Goal: Task Accomplishment & Management: Manage account settings

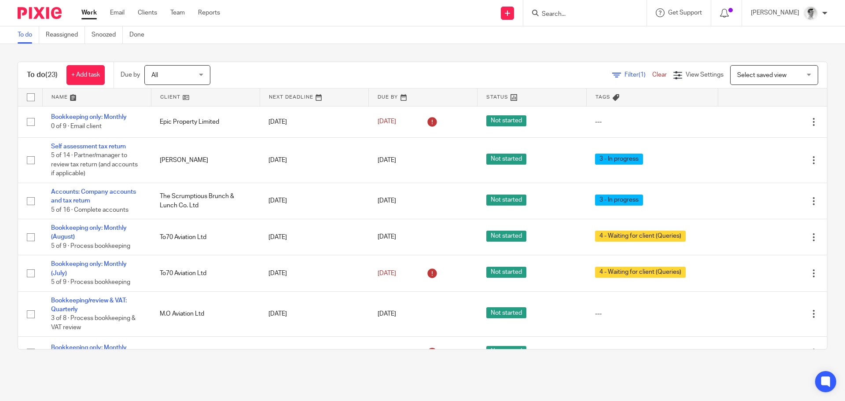
click at [597, 17] on input "Search" at bounding box center [580, 15] width 79 height 8
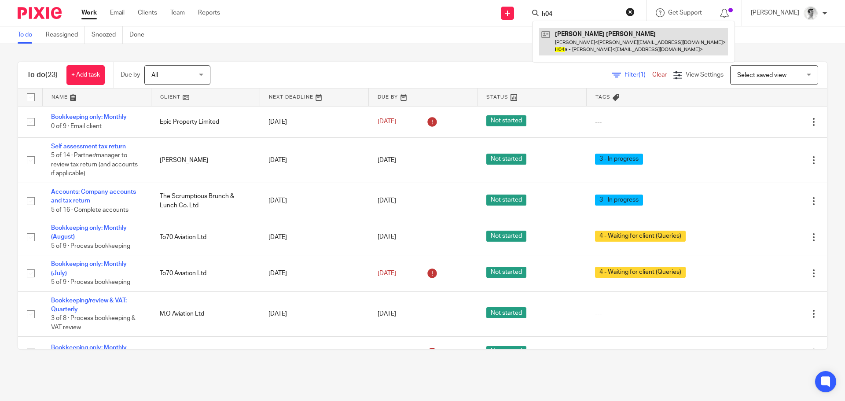
type input "h04"
click at [591, 39] on link at bounding box center [633, 41] width 189 height 27
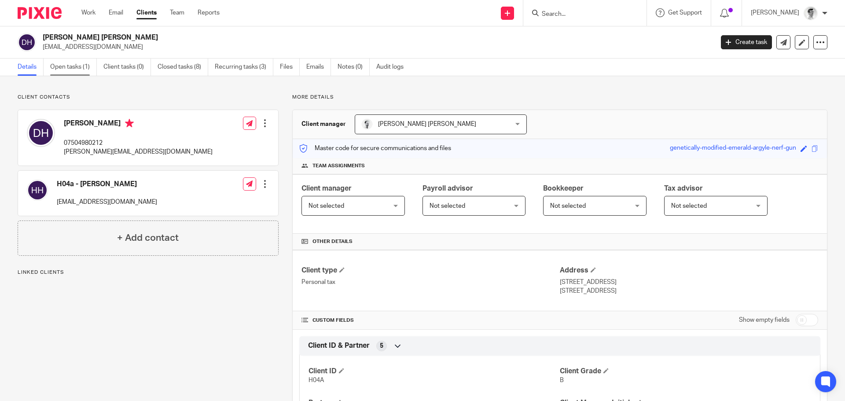
click at [67, 66] on link "Open tasks (1)" at bounding box center [73, 67] width 47 height 17
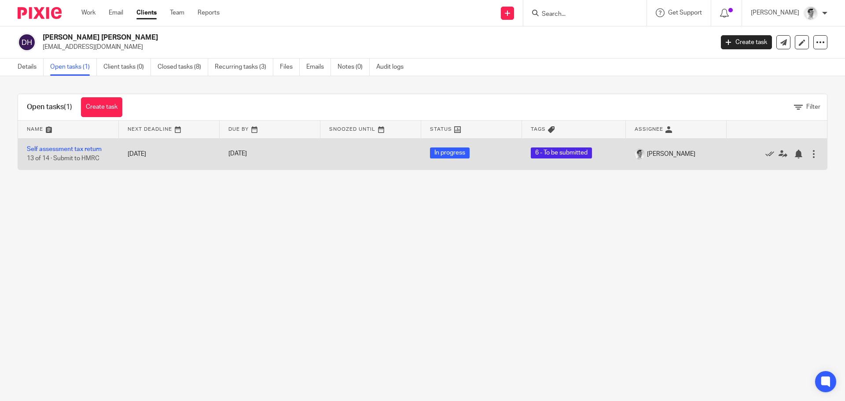
click at [93, 143] on td "Self assessment tax return 13 of 14 · Submit to HMRC" at bounding box center [68, 153] width 101 height 31
click at [93, 145] on td "Self assessment tax return 13 of 14 · Submit to HMRC" at bounding box center [68, 153] width 101 height 31
click at [93, 148] on link "Self assessment tax return" at bounding box center [64, 149] width 75 height 6
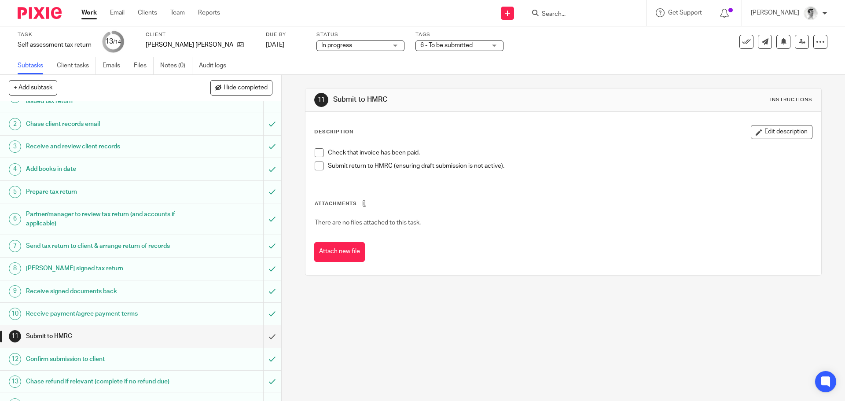
scroll to position [35, 0]
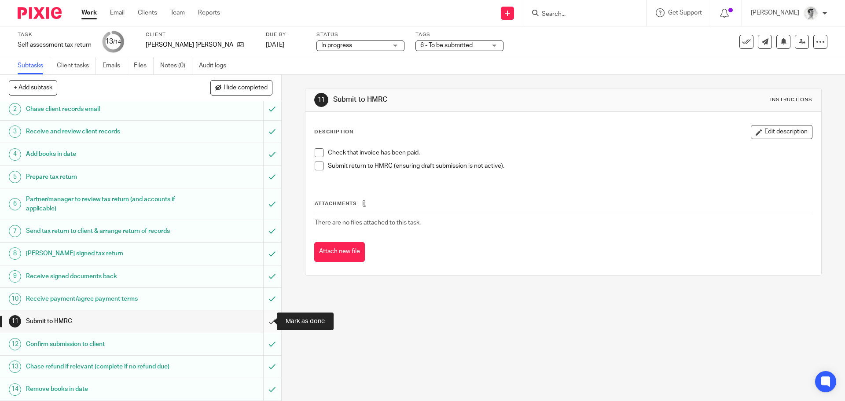
click at [264, 322] on input "submit" at bounding box center [140, 321] width 281 height 22
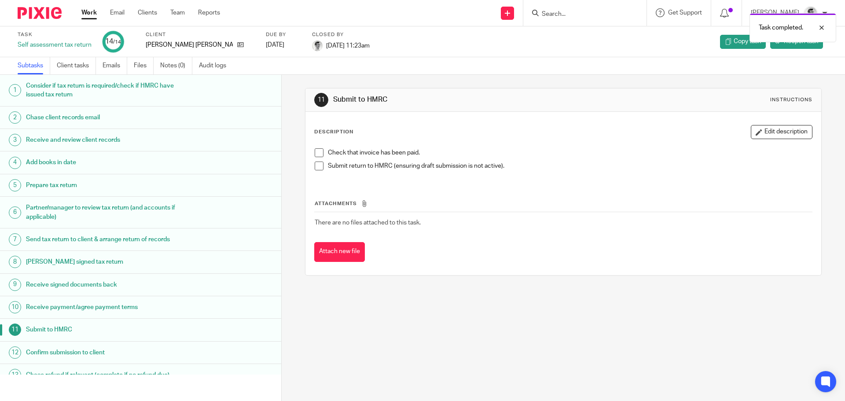
click at [95, 11] on link "Work" at bounding box center [88, 12] width 15 height 9
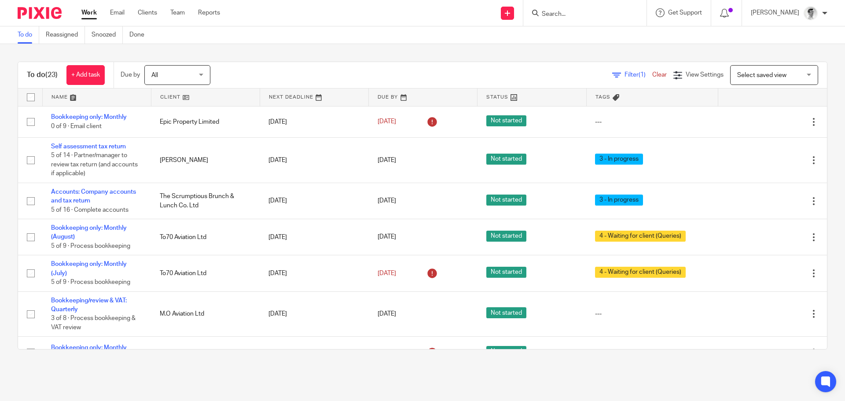
click at [620, 15] on input "Search" at bounding box center [580, 15] width 79 height 8
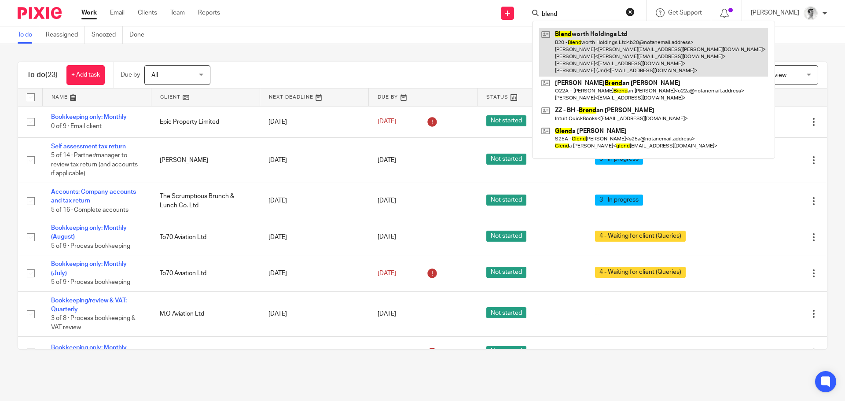
type input "blend"
click at [615, 35] on link at bounding box center [653, 52] width 229 height 49
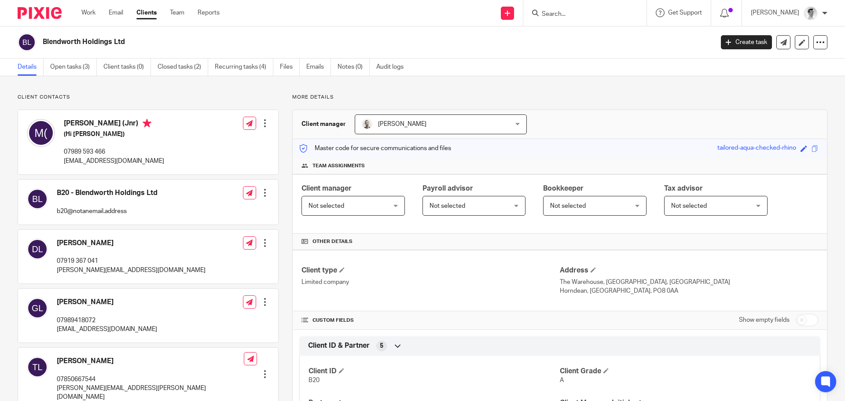
click at [602, 19] on div at bounding box center [584, 13] width 123 height 26
click at [606, 14] on input "Search" at bounding box center [580, 15] width 79 height 8
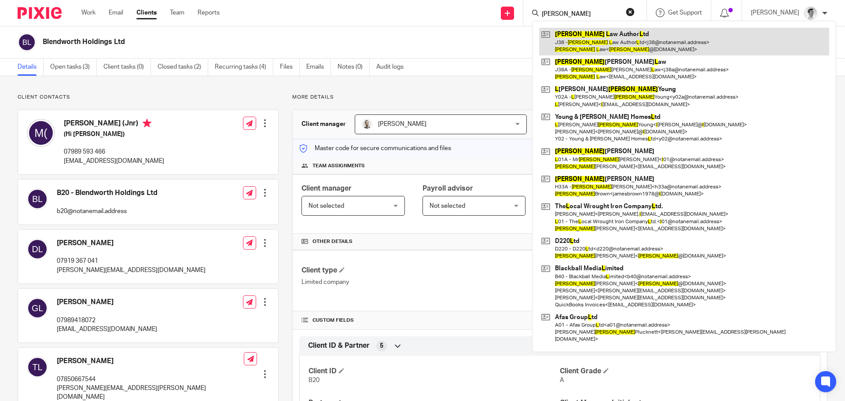
type input "[PERSON_NAME]"
click at [639, 39] on link at bounding box center [684, 41] width 290 height 27
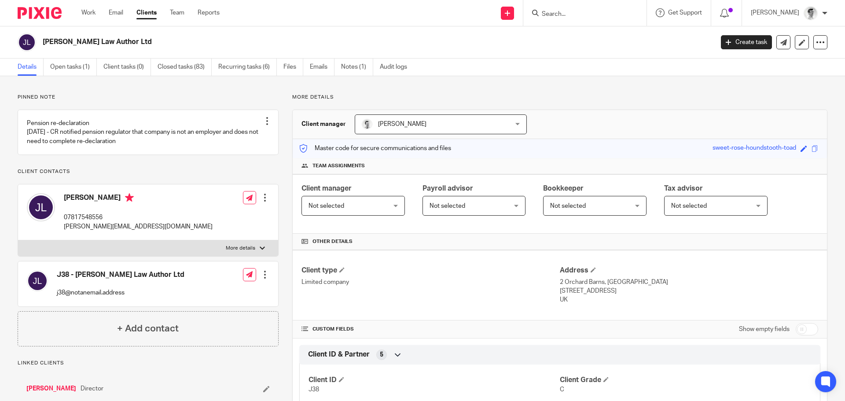
click at [607, 16] on input "Search" at bounding box center [580, 15] width 79 height 8
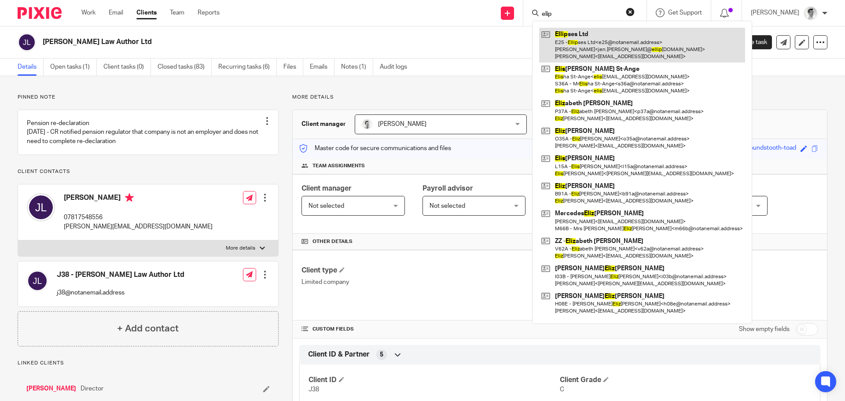
type input "elip"
click at [608, 35] on link at bounding box center [642, 45] width 206 height 35
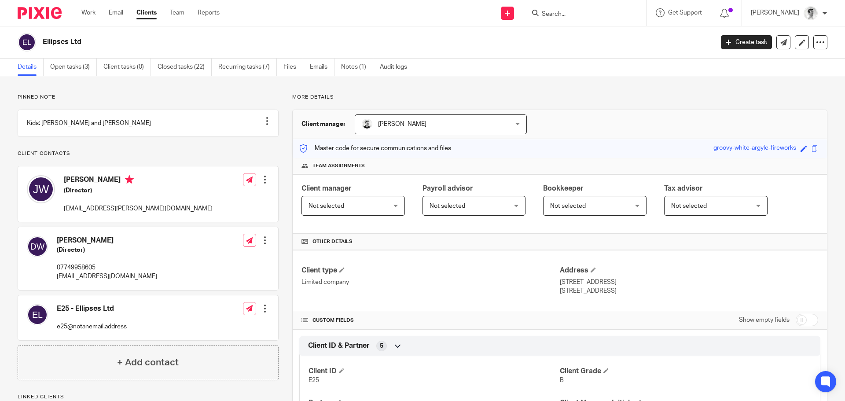
click at [580, 14] on input "Search" at bounding box center [580, 15] width 79 height 8
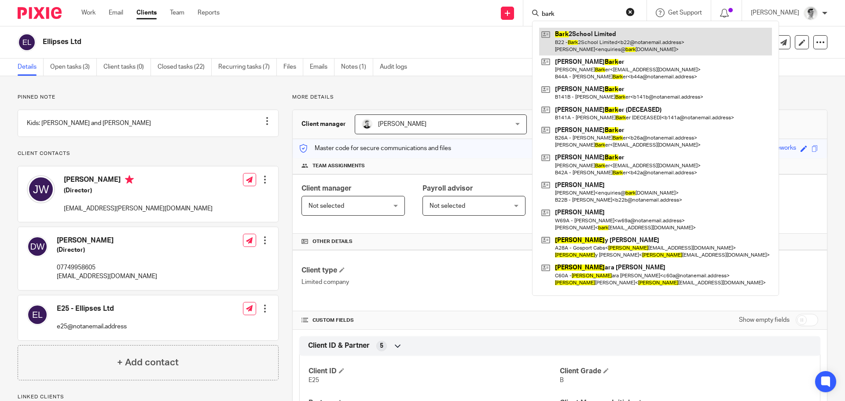
type input "bark"
click at [599, 40] on link at bounding box center [655, 41] width 233 height 27
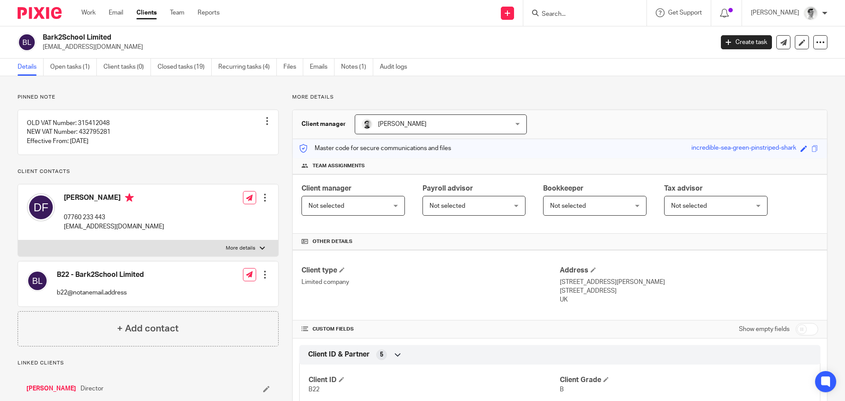
click at [609, 15] on input "Search" at bounding box center [580, 15] width 79 height 8
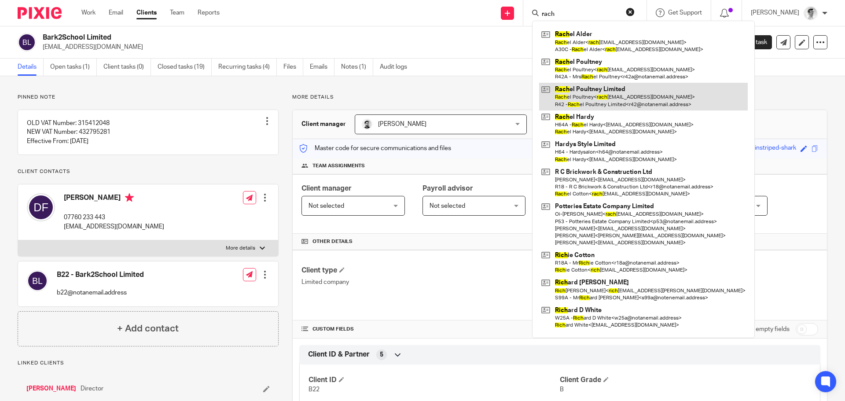
type input "rach"
click at [596, 89] on link at bounding box center [643, 96] width 209 height 27
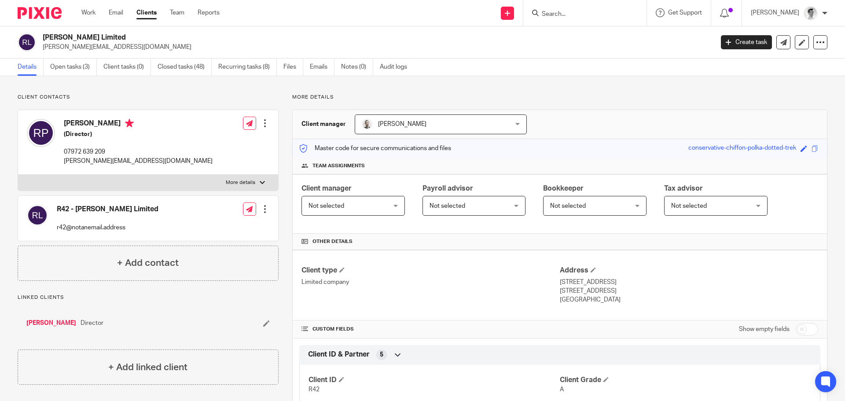
click at [593, 9] on form at bounding box center [588, 12] width 94 height 11
click at [587, 15] on input "Search" at bounding box center [580, 15] width 79 height 8
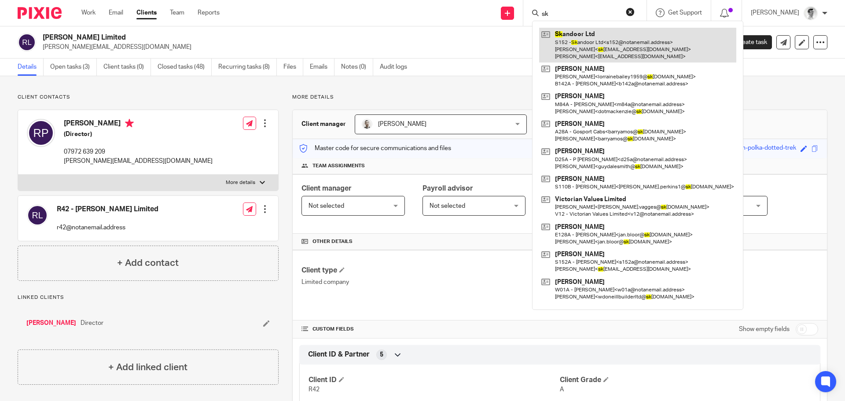
type input "sk"
click at [593, 40] on link at bounding box center [637, 45] width 197 height 35
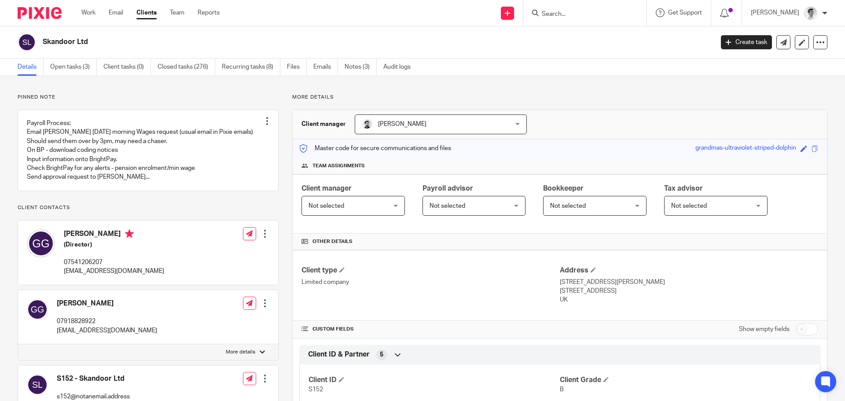
click at [620, 14] on input "Search" at bounding box center [580, 15] width 79 height 8
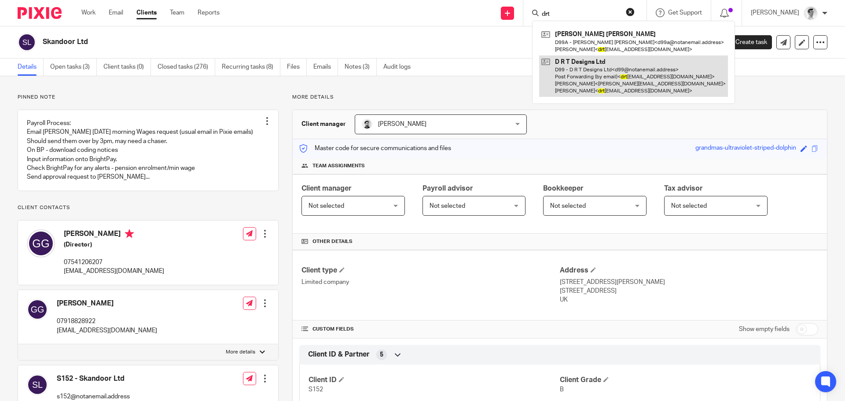
type input "drt"
click at [611, 68] on link at bounding box center [633, 76] width 189 height 42
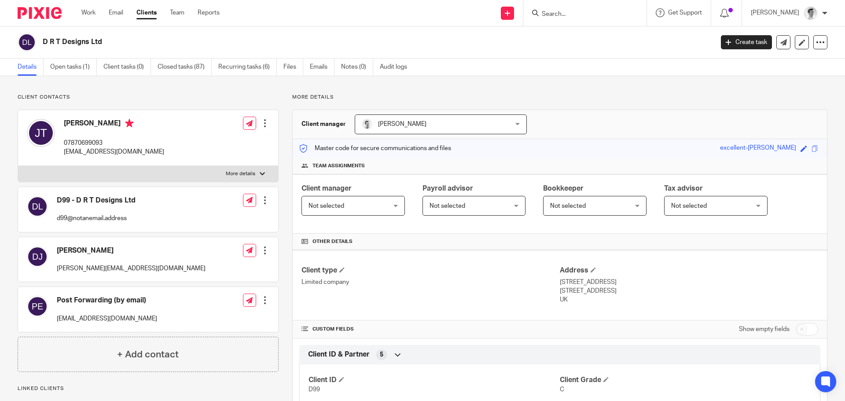
click at [597, 14] on input "Search" at bounding box center [580, 15] width 79 height 8
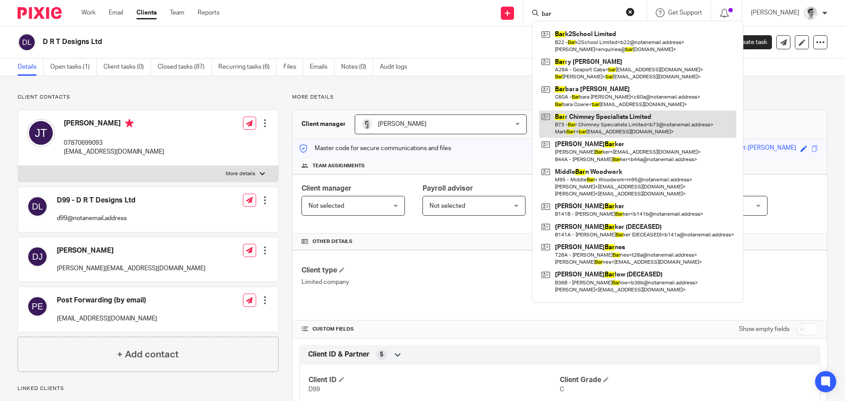
type input "bar"
click at [619, 121] on link at bounding box center [637, 123] width 197 height 27
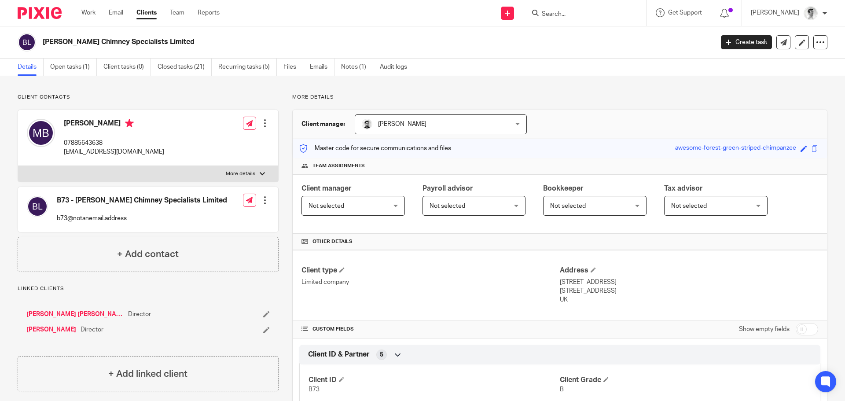
click at [589, 16] on input "Search" at bounding box center [580, 15] width 79 height 8
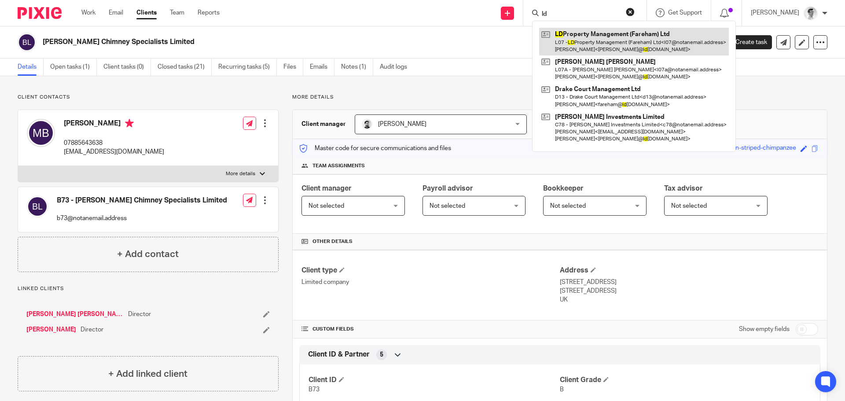
type input "ld"
click at [592, 40] on link at bounding box center [634, 41] width 190 height 27
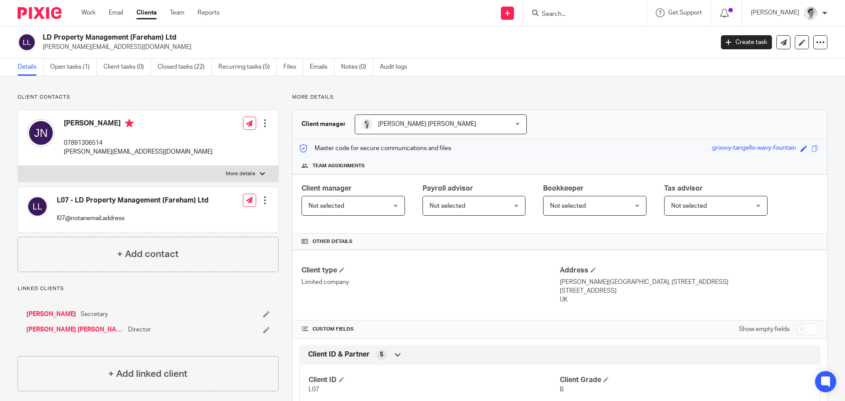
click at [583, 17] on input "Search" at bounding box center [580, 15] width 79 height 8
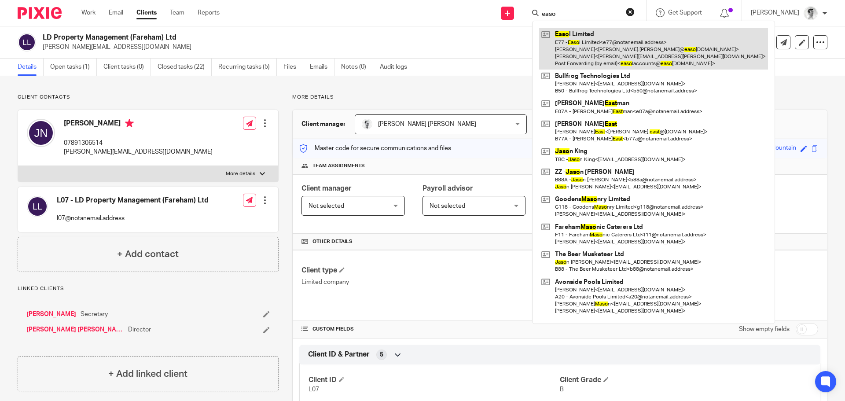
type input "easo"
click at [588, 52] on link at bounding box center [653, 49] width 229 height 42
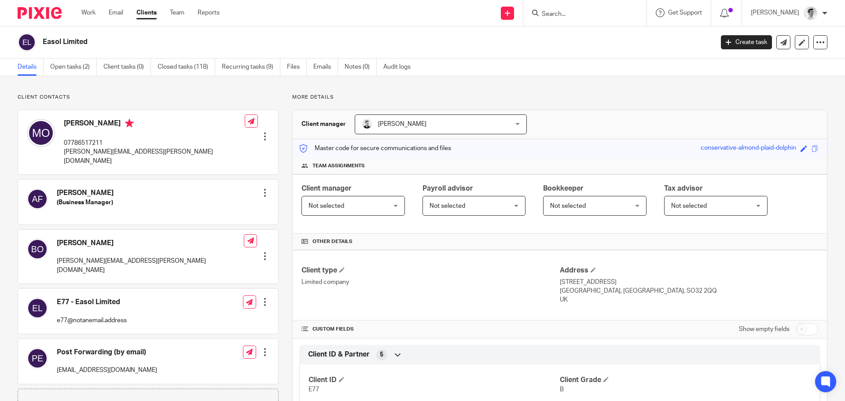
click at [593, 16] on input "Search" at bounding box center [580, 15] width 79 height 8
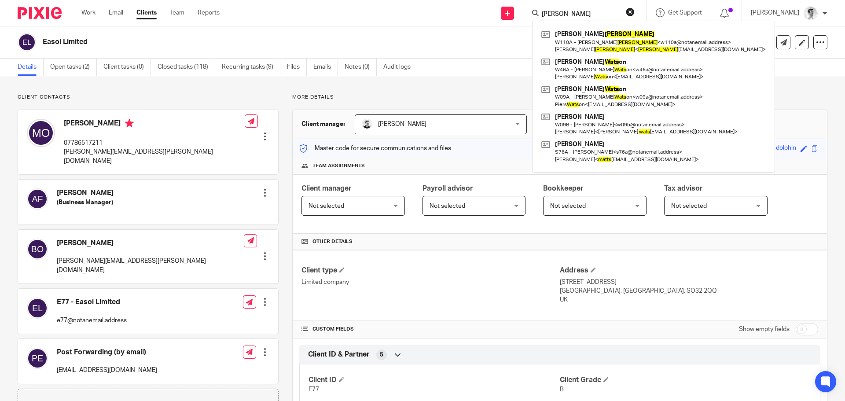
click at [600, 15] on input "watts" at bounding box center [580, 15] width 79 height 8
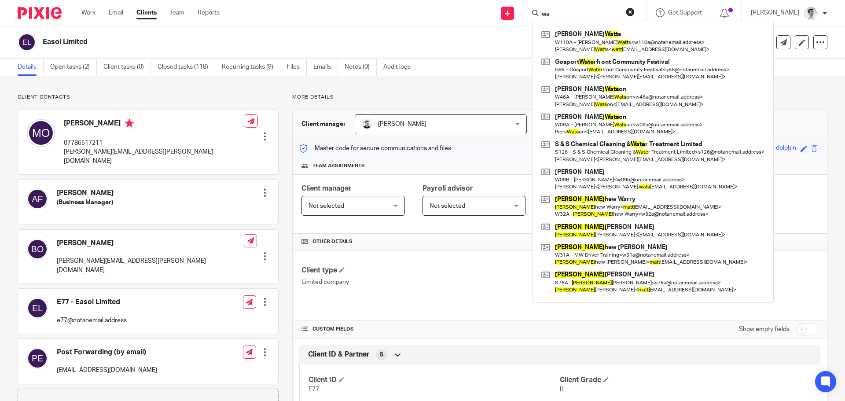
type input "w"
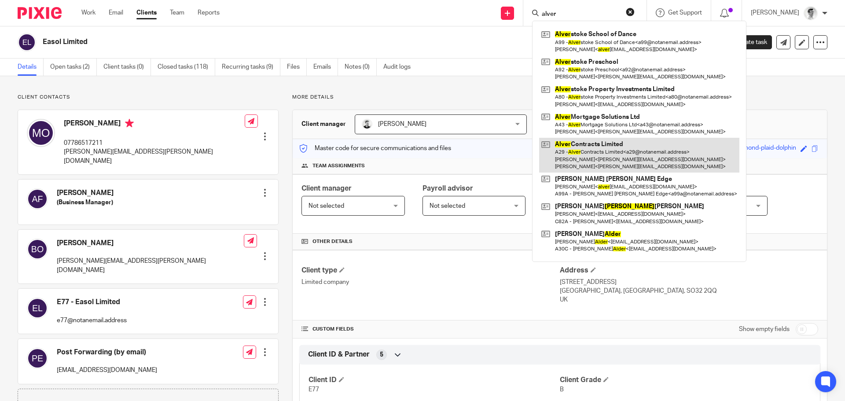
type input "alver"
click at [645, 150] on link at bounding box center [639, 155] width 200 height 35
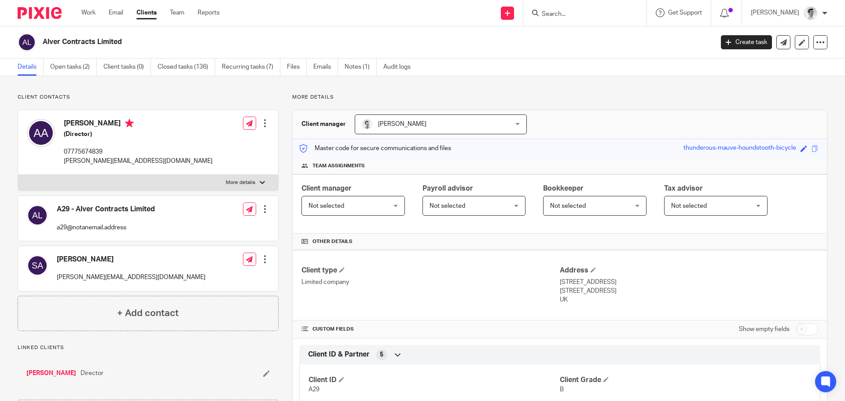
click at [597, 12] on input "Search" at bounding box center [580, 15] width 79 height 8
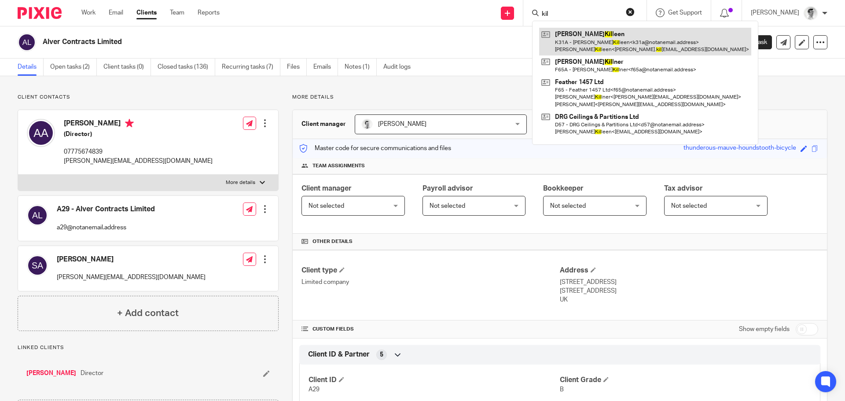
type input "kil"
click at [596, 47] on link at bounding box center [645, 41] width 212 height 27
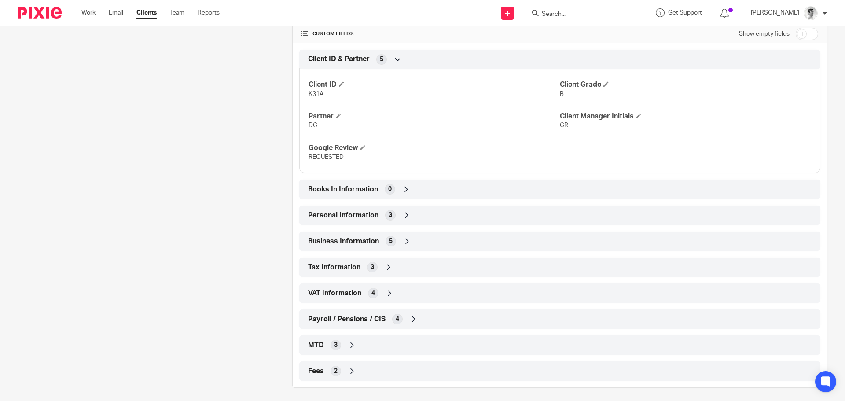
scroll to position [300, 0]
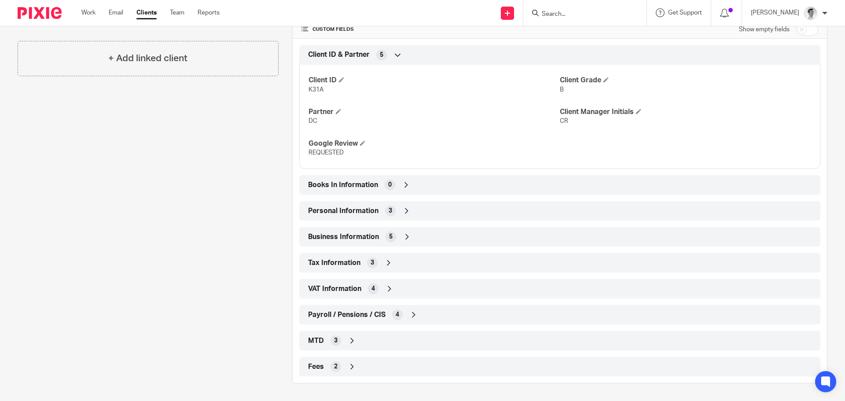
click at [381, 283] on div "VAT Information 4" at bounding box center [560, 288] width 508 height 15
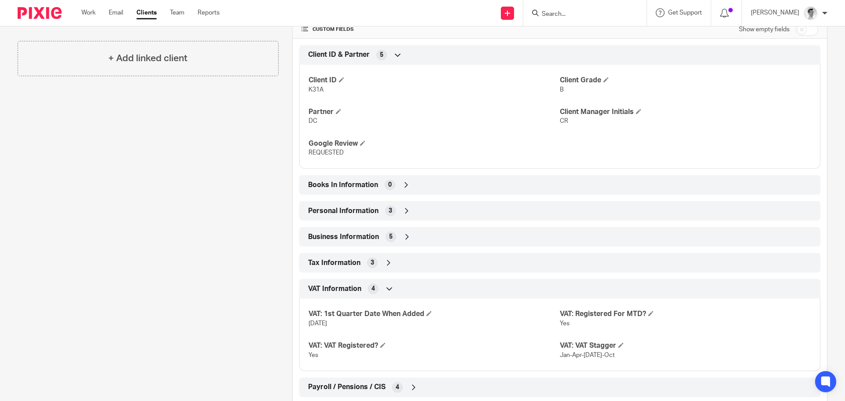
click at [383, 268] on div "Tax Information 3" at bounding box center [560, 262] width 508 height 15
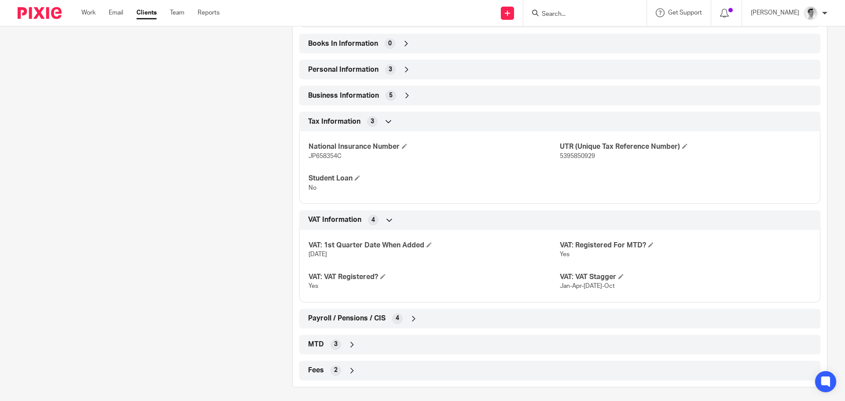
scroll to position [445, 0]
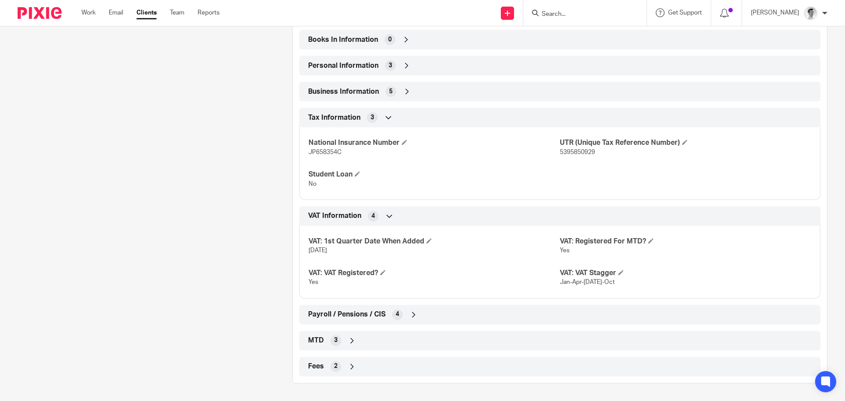
click at [403, 89] on icon at bounding box center [407, 91] width 9 height 9
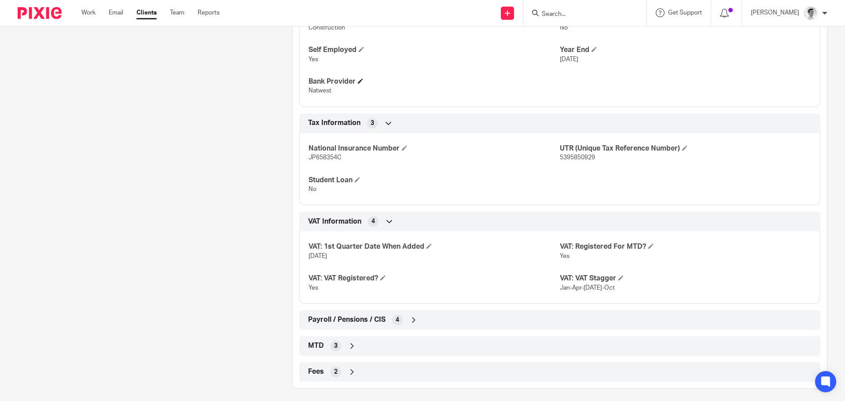
scroll to position [549, 0]
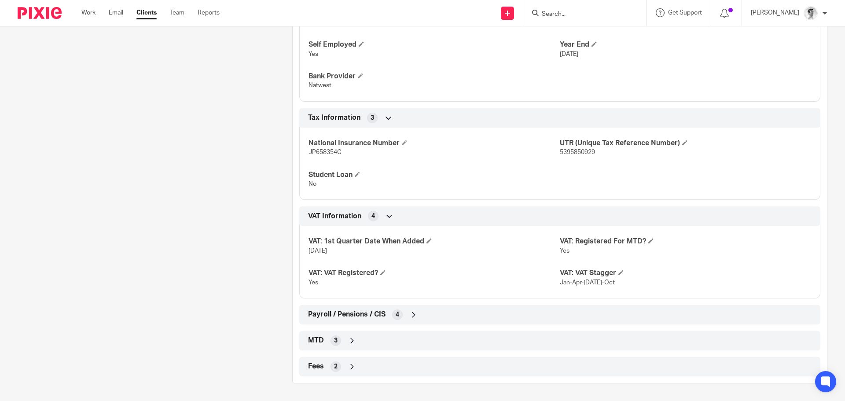
click at [409, 311] on icon at bounding box center [413, 314] width 9 height 9
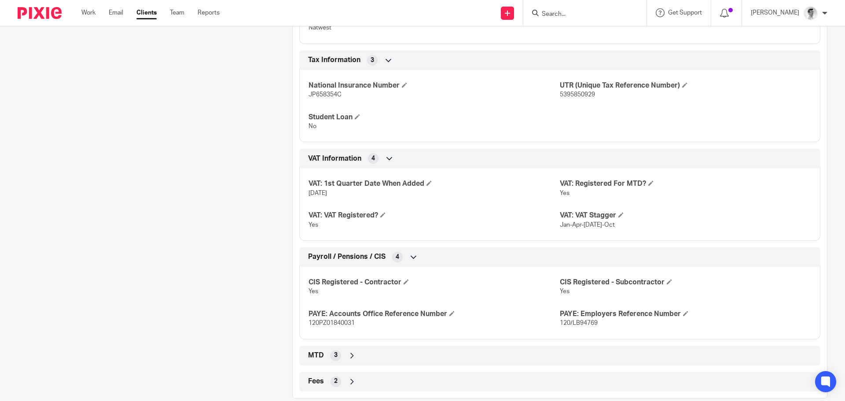
scroll to position [621, 0]
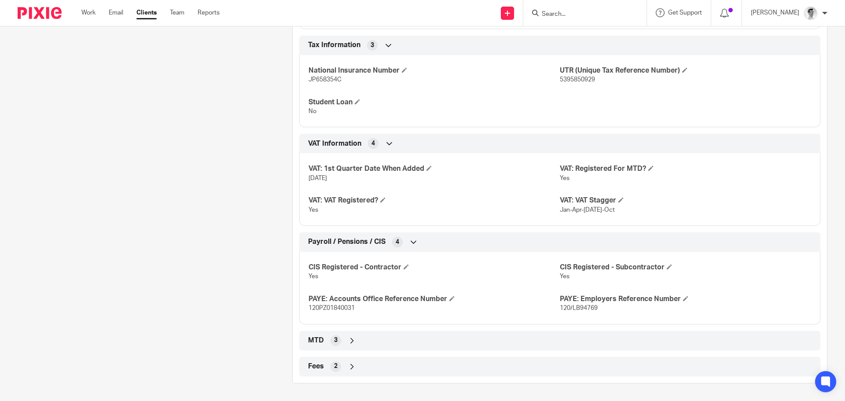
click at [353, 338] on icon at bounding box center [352, 340] width 9 height 9
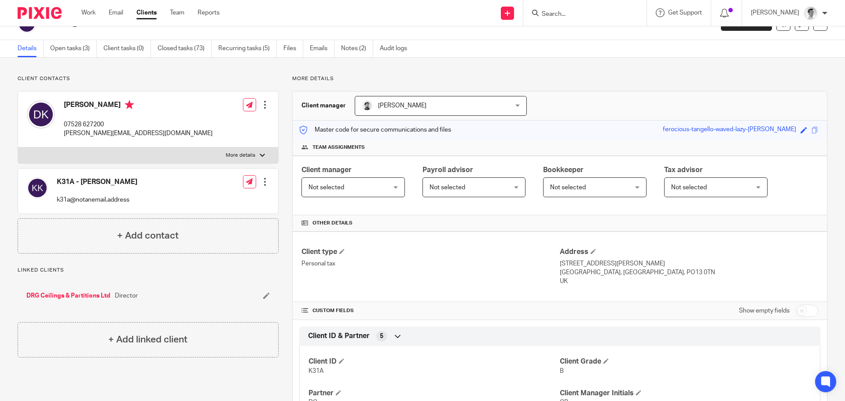
scroll to position [0, 0]
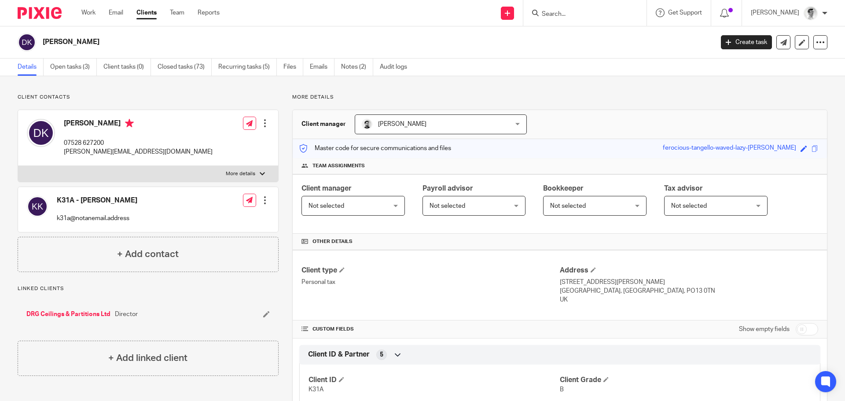
click at [573, 11] on input "Search" at bounding box center [580, 15] width 79 height 8
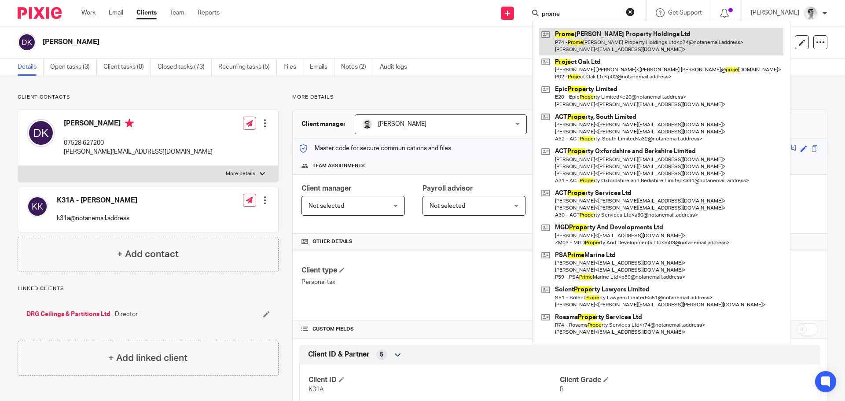
type input "prome"
click at [591, 41] on link at bounding box center [661, 41] width 244 height 27
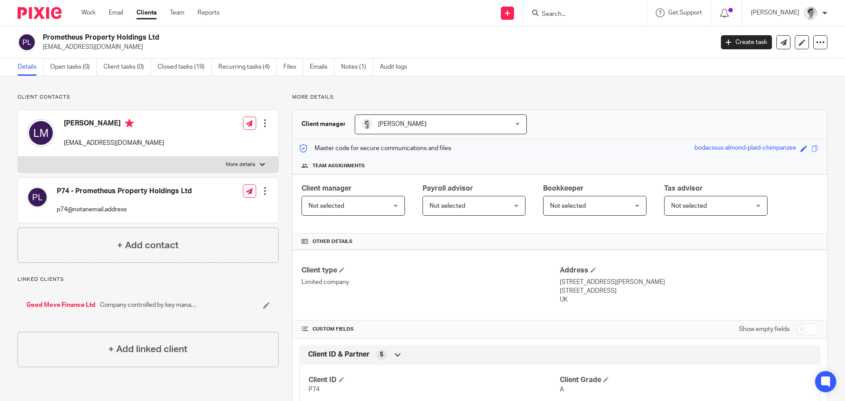
click at [593, 11] on input "Search" at bounding box center [580, 15] width 79 height 8
type input "sea the light"
click button "submit" at bounding box center [0, 0] width 0 height 0
click at [584, 101] on div "More details Client manager Andrew Chapman Andrew Chapman Adam Clarke Andrew Ch…" at bounding box center [553, 375] width 549 height 563
click at [154, 12] on link "Clients" at bounding box center [146, 12] width 20 height 9
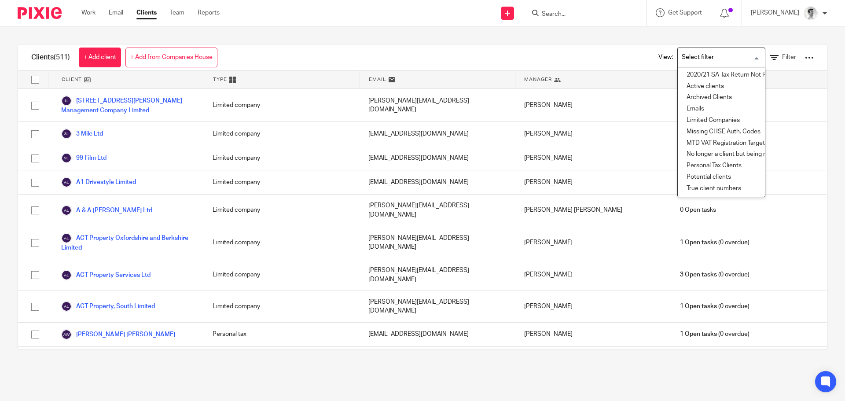
click at [716, 56] on input "Search for option" at bounding box center [719, 57] width 81 height 15
click at [708, 95] on li "Archived Clients" at bounding box center [721, 97] width 87 height 11
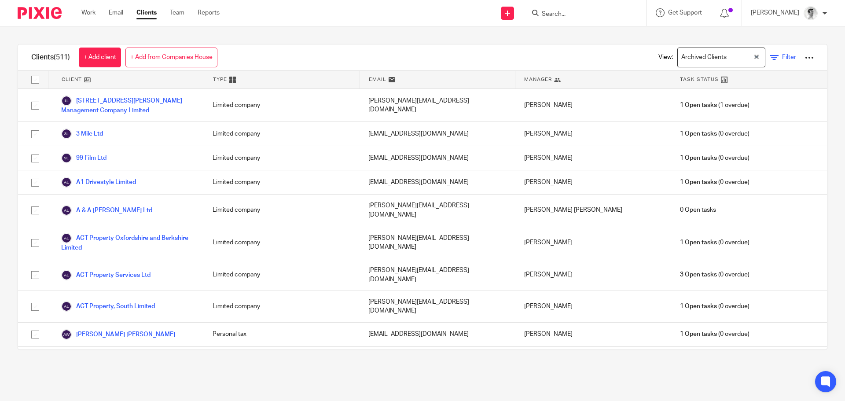
click at [770, 55] on icon at bounding box center [774, 57] width 9 height 9
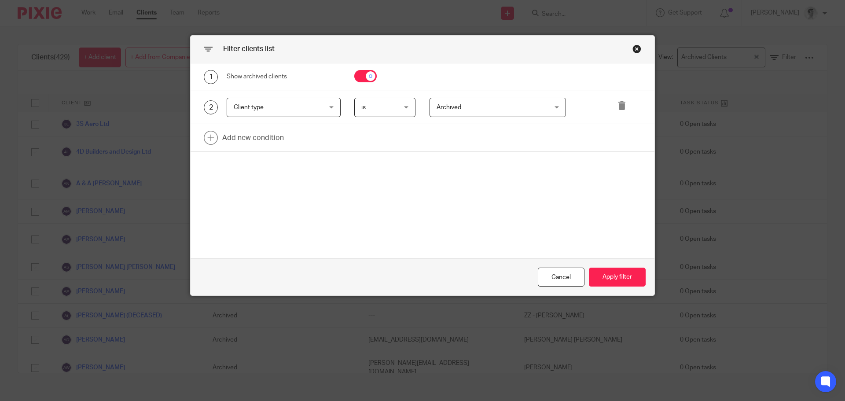
click at [635, 45] on div "Close this dialog window" at bounding box center [636, 48] width 9 height 9
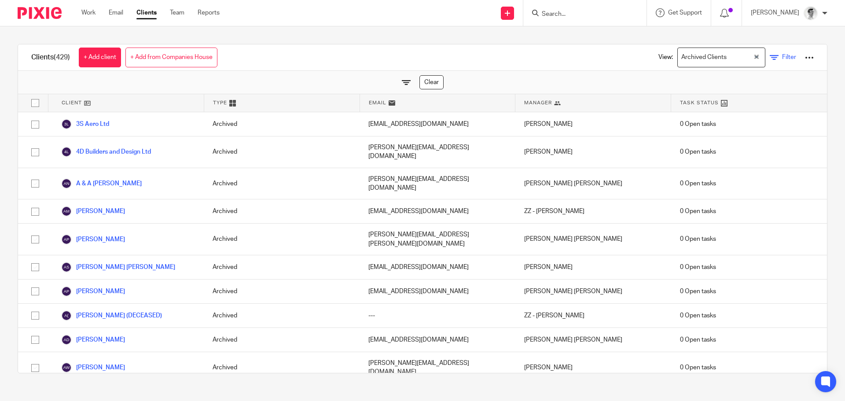
click at [770, 58] on icon at bounding box center [774, 57] width 9 height 9
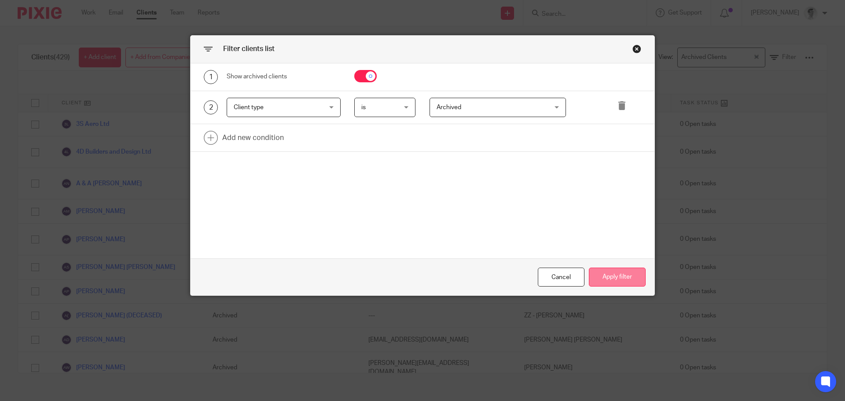
click at [613, 274] on button "Apply filter" at bounding box center [617, 277] width 57 height 19
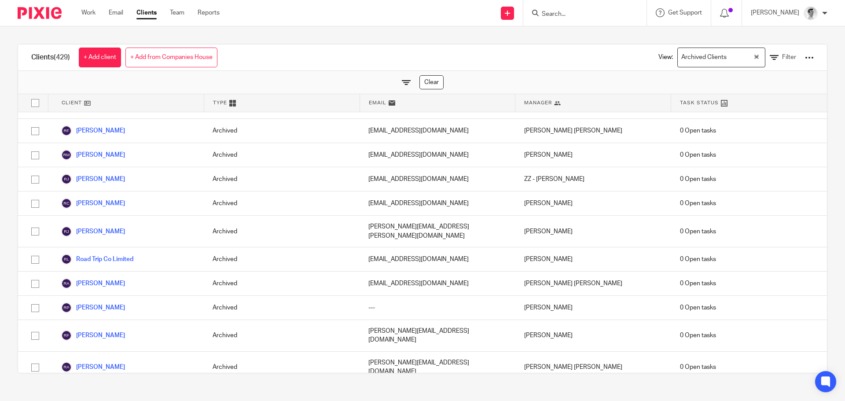
scroll to position [8493, 0]
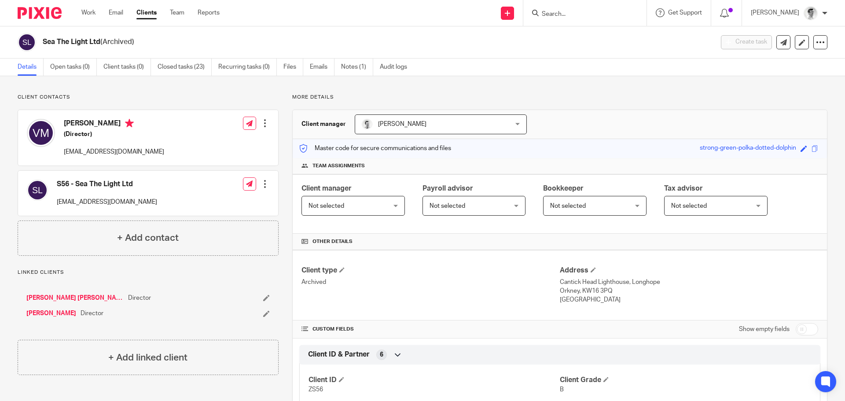
click at [598, 12] on input "Search" at bounding box center [580, 15] width 79 height 8
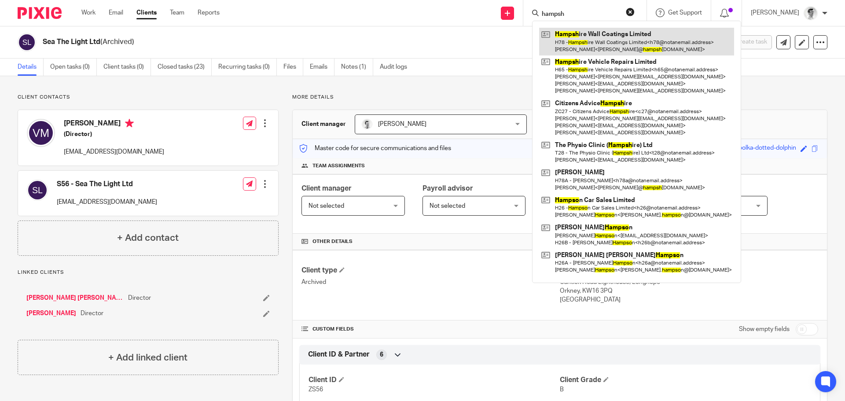
type input "hampsh"
click at [675, 48] on link at bounding box center [636, 41] width 195 height 27
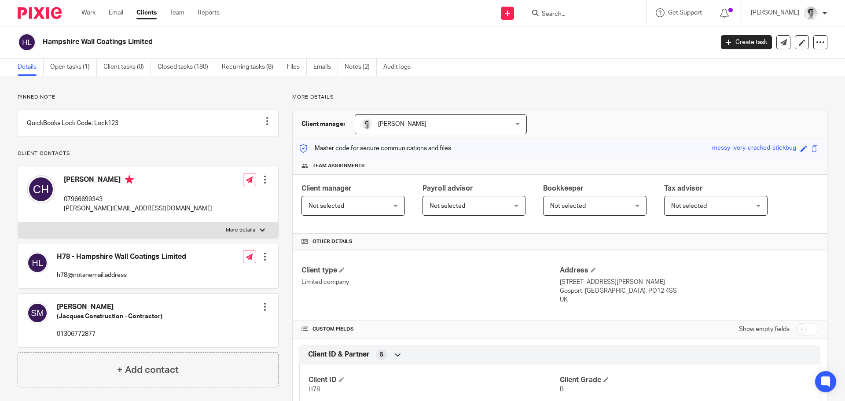
drag, startPoint x: 163, startPoint y: 42, endPoint x: 40, endPoint y: 49, distance: 123.0
click at [40, 49] on div "Hampshire Wall Coatings Limited" at bounding box center [363, 42] width 690 height 18
copy h2 "Hampshire Wall Coatings Limited"
click at [603, 16] on input "Search" at bounding box center [580, 15] width 79 height 8
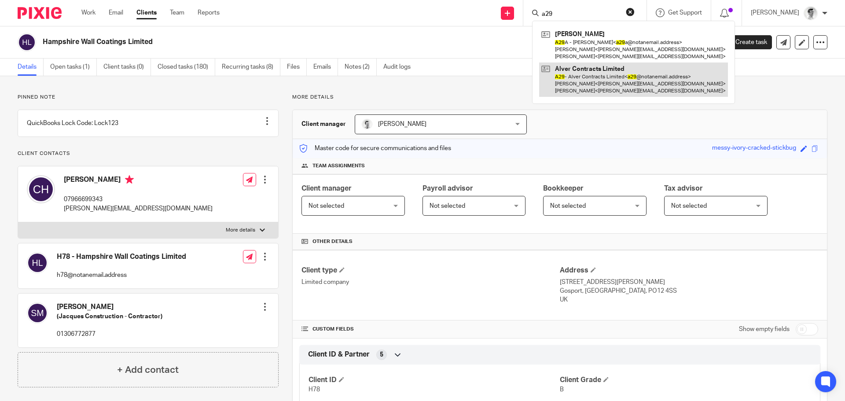
type input "a29"
click at [595, 66] on link at bounding box center [633, 79] width 189 height 35
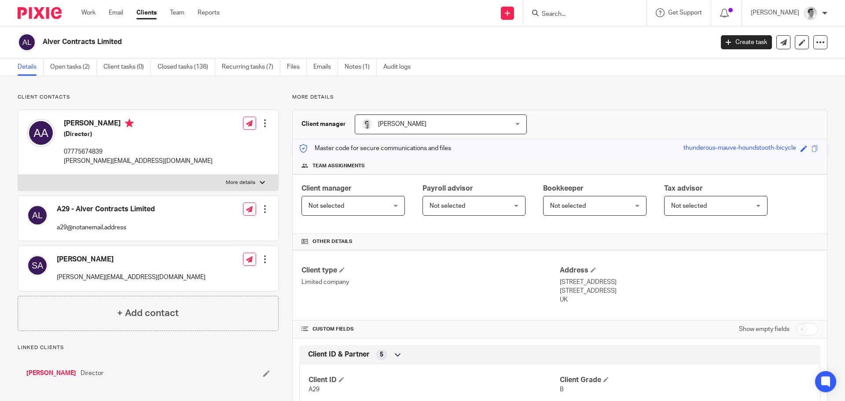
drag, startPoint x: 152, startPoint y: 44, endPoint x: 44, endPoint y: 41, distance: 108.7
click at [44, 41] on h2 "Alver Contracts Limited" at bounding box center [309, 41] width 532 height 9
copy h2 "Alver Contracts Limited"
click at [578, 13] on input "Search" at bounding box center [580, 15] width 79 height 8
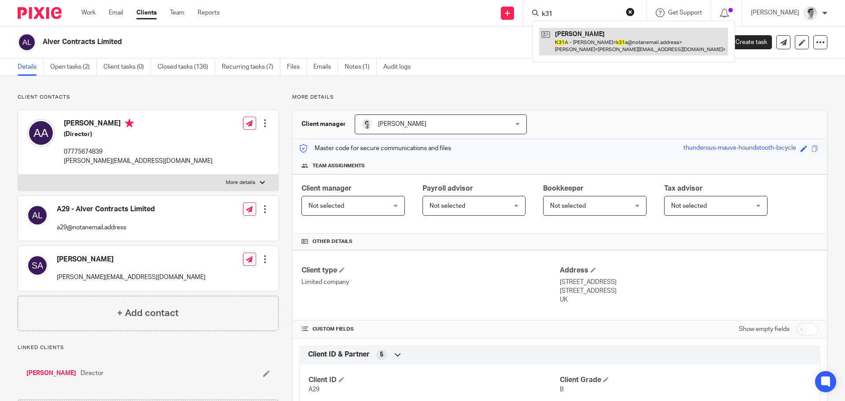
type input "k31"
click at [588, 46] on link at bounding box center [633, 41] width 189 height 27
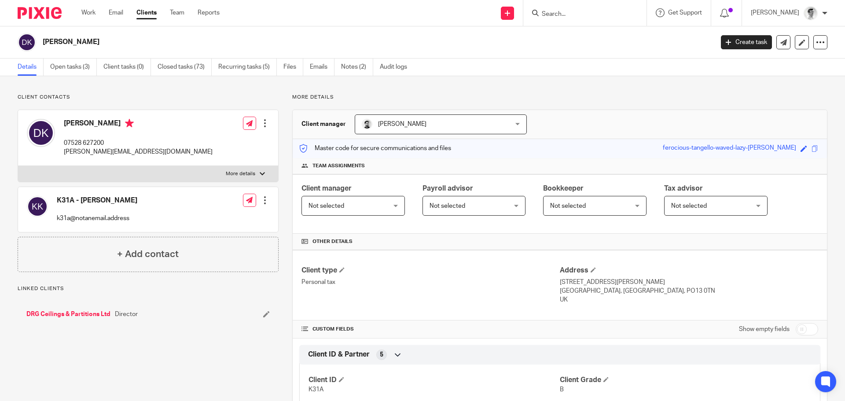
drag, startPoint x: 0, startPoint y: 0, endPoint x: 43, endPoint y: 44, distance: 61.3
click at [43, 44] on h2 "[PERSON_NAME]" at bounding box center [309, 41] width 532 height 9
copy h2 "[PERSON_NAME]"
click at [615, 13] on input "Search" at bounding box center [580, 15] width 79 height 8
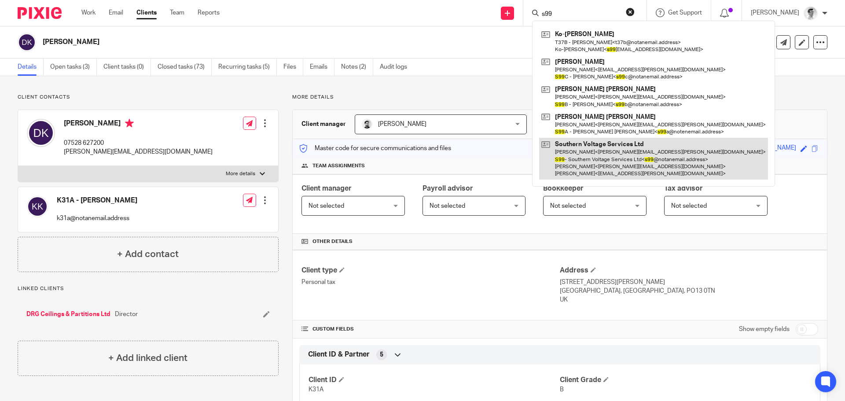
type input "s99"
click at [595, 164] on link at bounding box center [653, 159] width 229 height 42
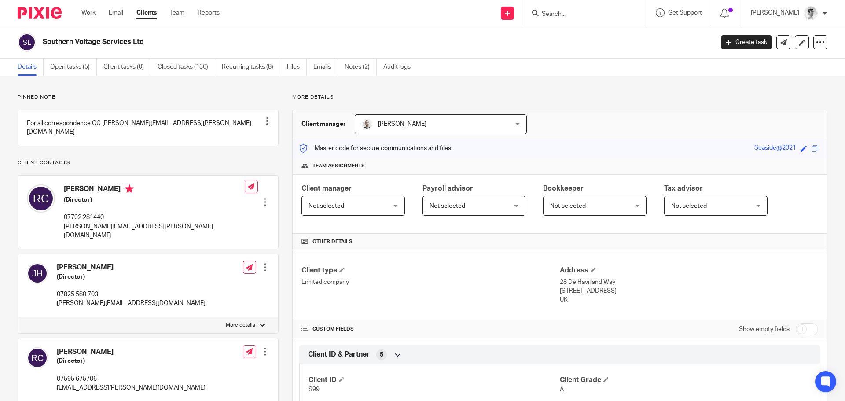
drag, startPoint x: 164, startPoint y: 40, endPoint x: 44, endPoint y: 42, distance: 120.6
click at [44, 42] on h2 "Southern Voltage Services Ltd" at bounding box center [309, 41] width 532 height 9
copy h2 "Southern Voltage Services Ltd"
click at [607, 5] on div at bounding box center [584, 13] width 123 height 26
click at [606, 17] on input "Search" at bounding box center [580, 15] width 79 height 8
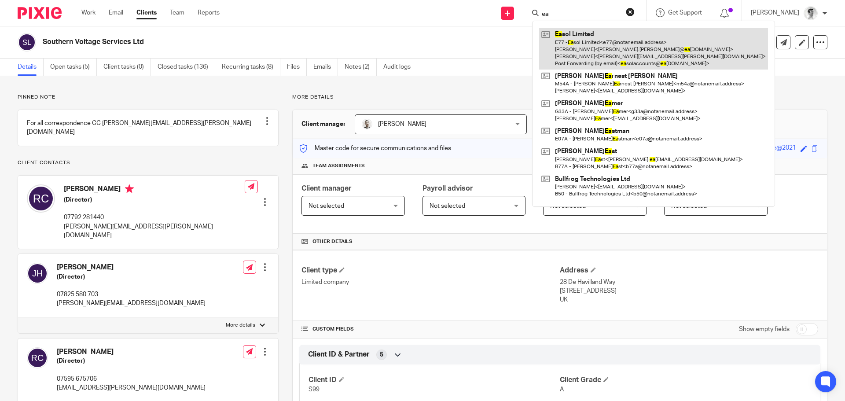
type input "ea"
click at [579, 51] on link at bounding box center [653, 49] width 229 height 42
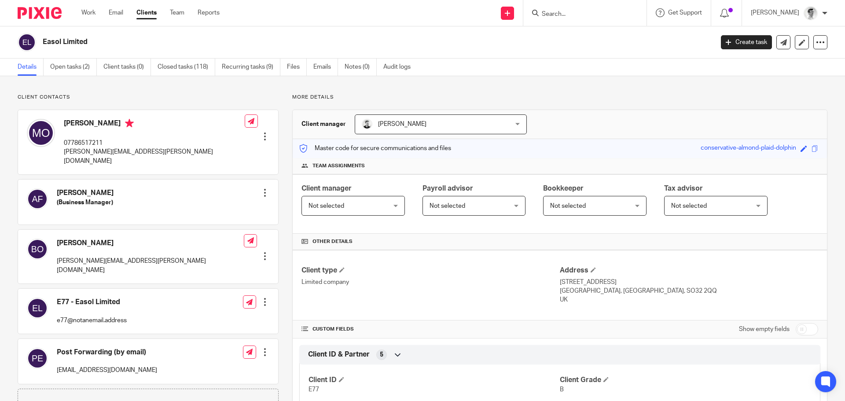
drag, startPoint x: 111, startPoint y: 43, endPoint x: 43, endPoint y: 47, distance: 68.3
click at [43, 47] on h2 "Easol Limited" at bounding box center [309, 41] width 532 height 9
copy h2 "Easol Limited"
click at [566, 16] on input "Search" at bounding box center [580, 15] width 79 height 8
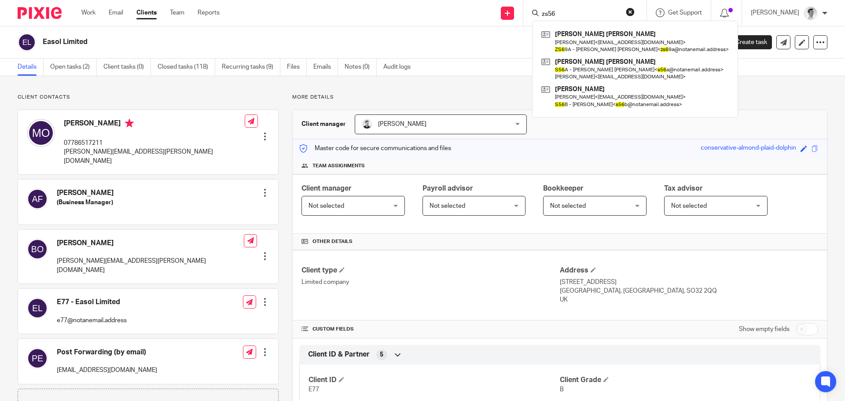
click button "submit" at bounding box center [0, 0] width 0 height 0
click at [566, 16] on input "zs56" at bounding box center [580, 15] width 79 height 8
click at [562, 15] on input "zs56" at bounding box center [580, 15] width 79 height 8
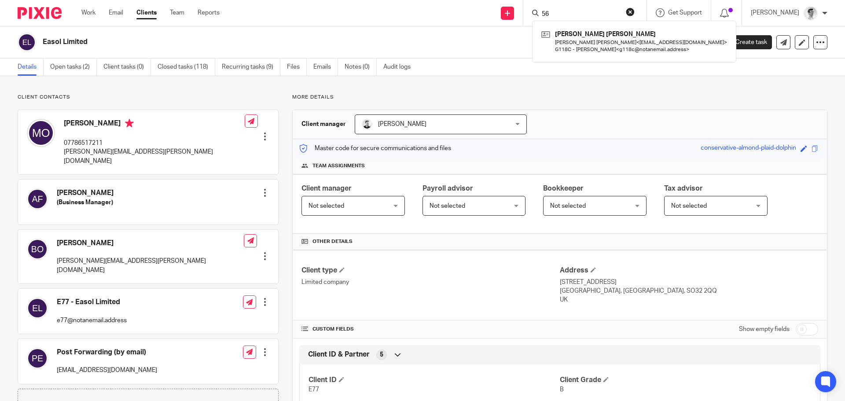
type input "6"
click at [567, 9] on form at bounding box center [588, 12] width 94 height 11
click at [567, 11] on input "Search" at bounding box center [580, 15] width 79 height 8
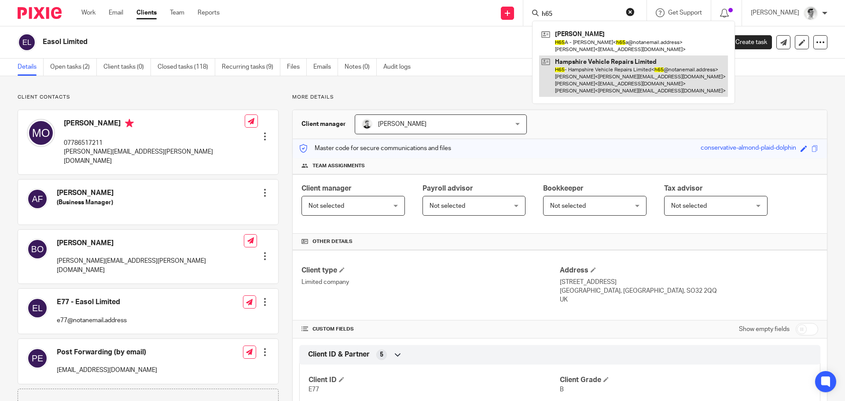
type input "h65"
click at [581, 89] on link at bounding box center [633, 76] width 189 height 42
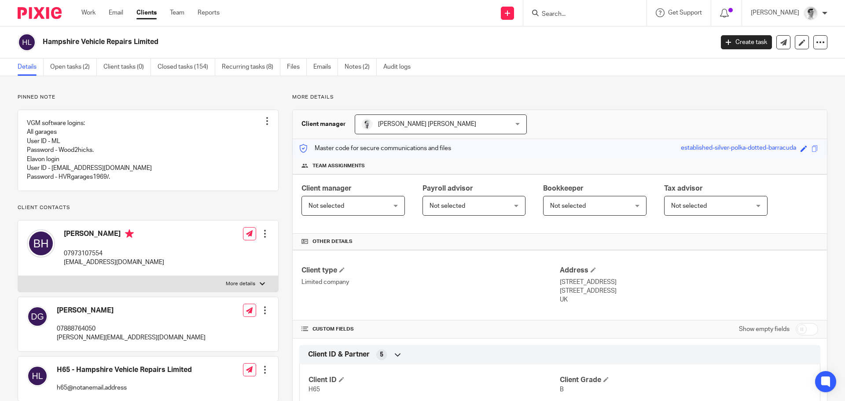
drag, startPoint x: 178, startPoint y: 46, endPoint x: 39, endPoint y: 40, distance: 139.6
click at [39, 40] on div "Hampshire Vehicle Repairs Limited" at bounding box center [363, 42] width 690 height 18
copy div "Hampshire Vehicle Repairs Limited"
click at [169, 42] on h2 "Hampshire Vehicle Repairs Limited" at bounding box center [309, 41] width 532 height 9
drag, startPoint x: 165, startPoint y: 45, endPoint x: 45, endPoint y: 50, distance: 120.7
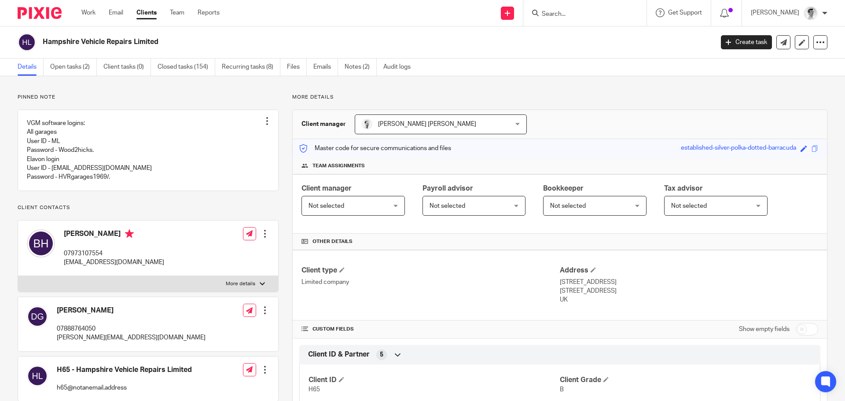
click at [45, 50] on div "Hampshire Vehicle Repairs Limited" at bounding box center [363, 42] width 690 height 18
copy h2 "Hampshire Vehicle Repairs Limited"
click at [567, 11] on input "Search" at bounding box center [580, 15] width 79 height 8
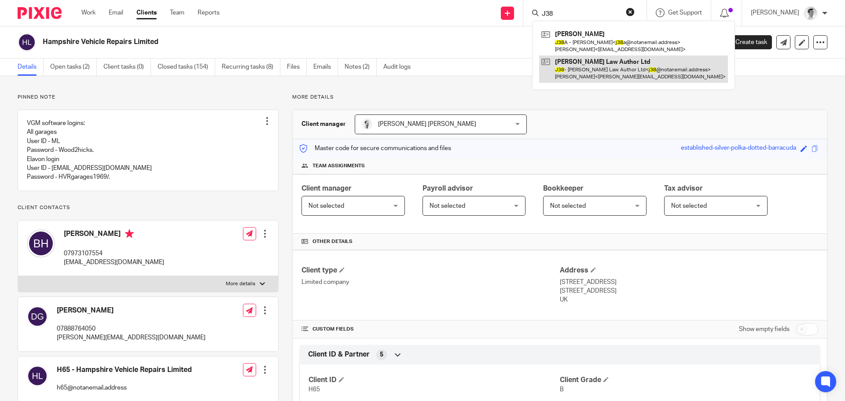
type input "J38"
click at [641, 73] on link at bounding box center [633, 68] width 189 height 27
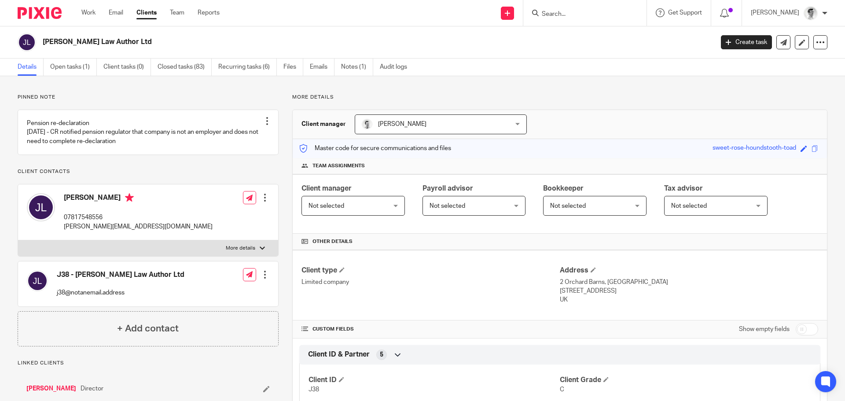
drag, startPoint x: 138, startPoint y: 38, endPoint x: 44, endPoint y: 44, distance: 94.3
click at [44, 44] on h2 "[PERSON_NAME] Law Author Ltd" at bounding box center [309, 41] width 532 height 9
copy h2 "[PERSON_NAME] Law Author Ltd"
click at [566, 11] on input "Search" at bounding box center [580, 15] width 79 height 8
type input "n"
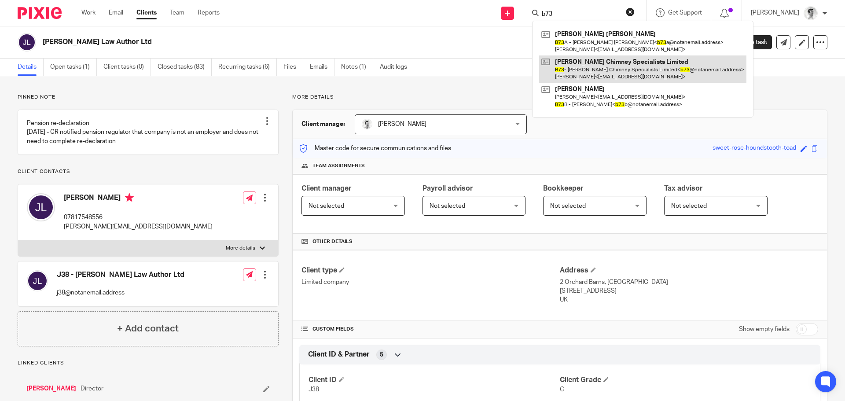
type input "b73"
click at [599, 69] on link at bounding box center [642, 68] width 207 height 27
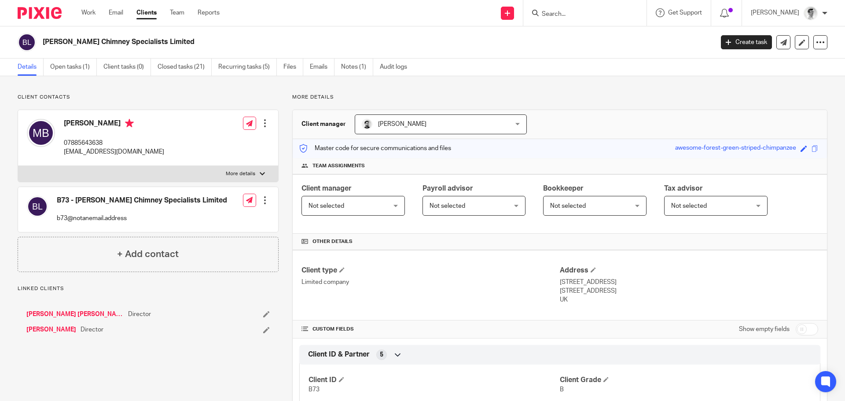
drag, startPoint x: 173, startPoint y: 43, endPoint x: 42, endPoint y: 44, distance: 131.1
click at [42, 44] on div "Barr Chimney Specialists Limited" at bounding box center [363, 42] width 690 height 18
copy h2 "Barr Chimney Specialists Limited"
click at [594, 11] on input "Search" at bounding box center [580, 15] width 79 height 8
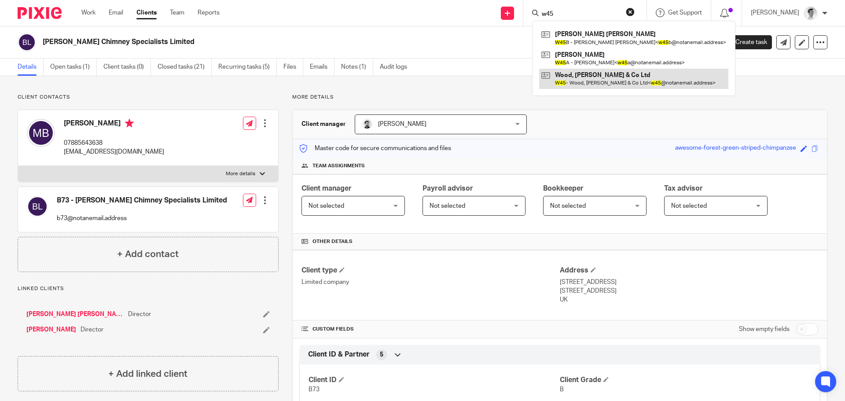
type input "w45"
click at [628, 80] on link at bounding box center [633, 79] width 189 height 20
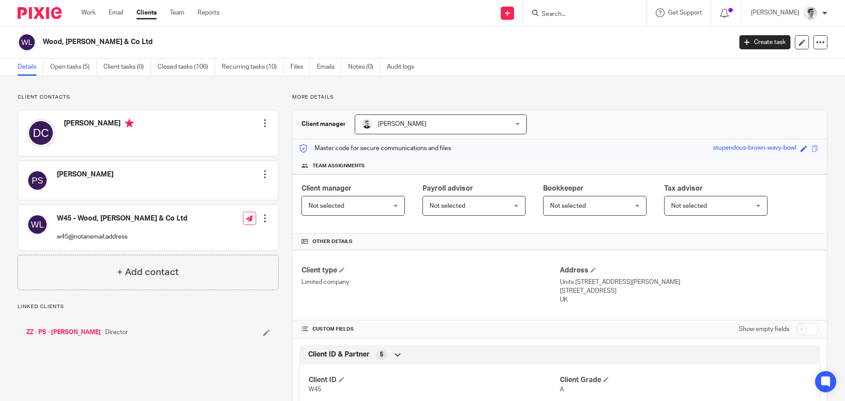
click at [44, 43] on div "Wood, [PERSON_NAME] & Co Ltd" at bounding box center [372, 42] width 709 height 18
click at [613, 13] on input "Search" at bounding box center [580, 15] width 79 height 8
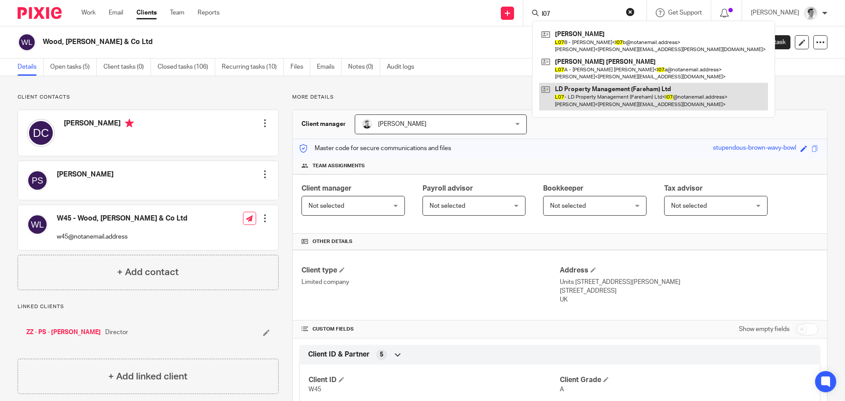
type input "l07"
click at [623, 107] on link at bounding box center [653, 96] width 229 height 27
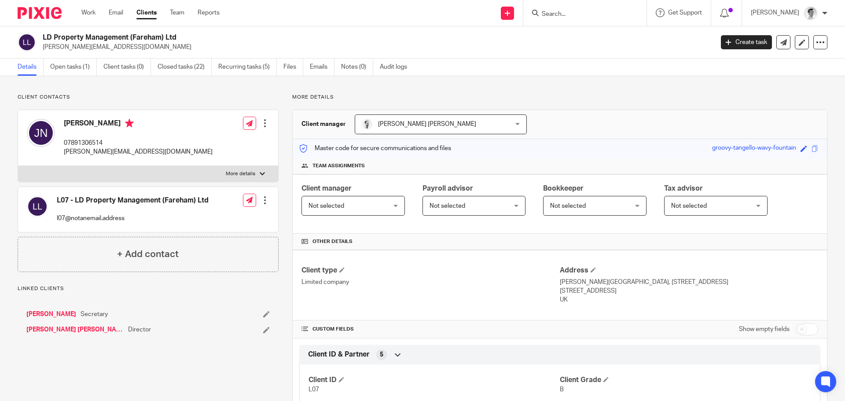
drag, startPoint x: 190, startPoint y: 35, endPoint x: 43, endPoint y: 37, distance: 146.6
click at [43, 37] on h2 "LD Property Management (Fareham) Ltd" at bounding box center [309, 37] width 532 height 9
copy h2 "LD Property Management (Fareham) Ltd"
click at [571, 11] on input "Search" at bounding box center [580, 15] width 79 height 8
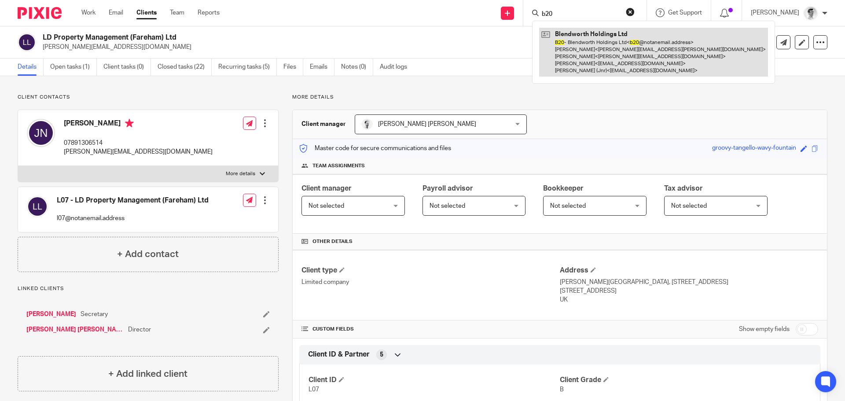
type input "b20"
click at [602, 62] on link at bounding box center [653, 52] width 229 height 49
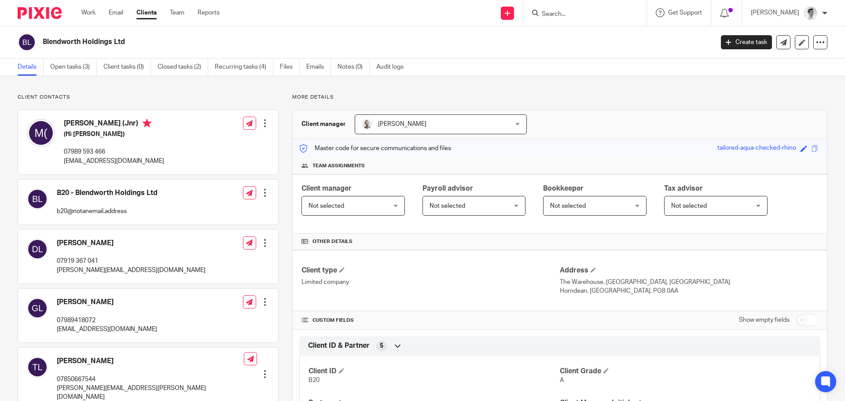
click at [41, 40] on div "Blendworth Holdings Ltd" at bounding box center [363, 42] width 690 height 18
click at [581, 16] on input "Search" at bounding box center [580, 15] width 79 height 8
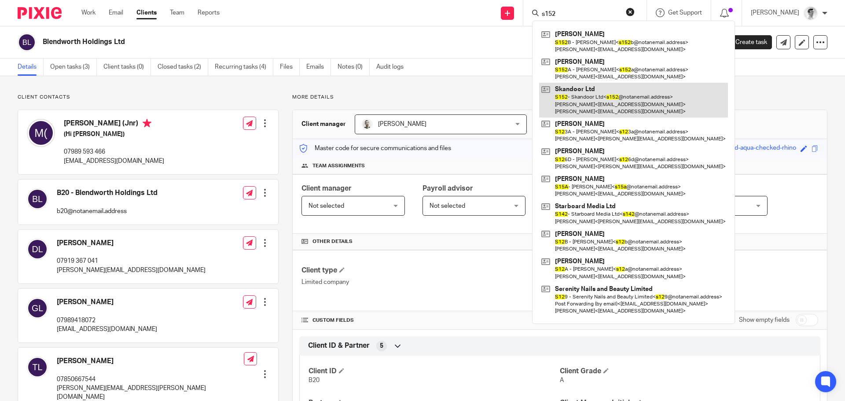
type input "s152"
click at [595, 84] on link at bounding box center [633, 100] width 189 height 35
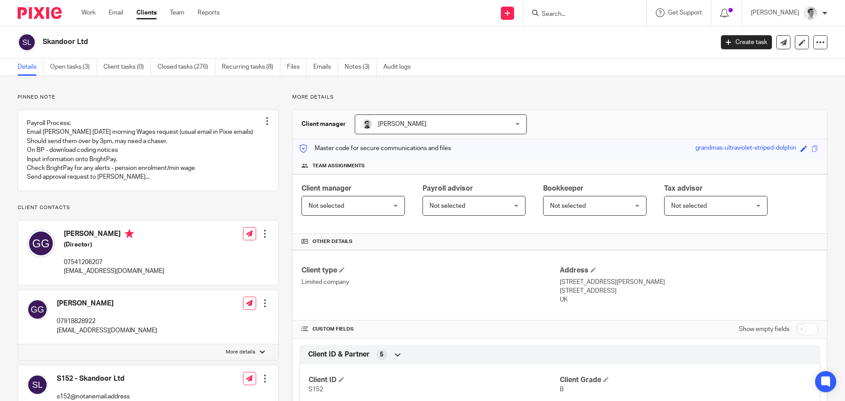
drag, startPoint x: 93, startPoint y: 42, endPoint x: 35, endPoint y: 42, distance: 58.1
click at [35, 42] on div "Skandoor Ltd" at bounding box center [363, 42] width 690 height 18
copy div "Skandoor Ltd"
drag, startPoint x: 157, startPoint y: 36, endPoint x: 150, endPoint y: 40, distance: 8.1
click at [157, 36] on div "Skandoor Ltd" at bounding box center [363, 42] width 690 height 18
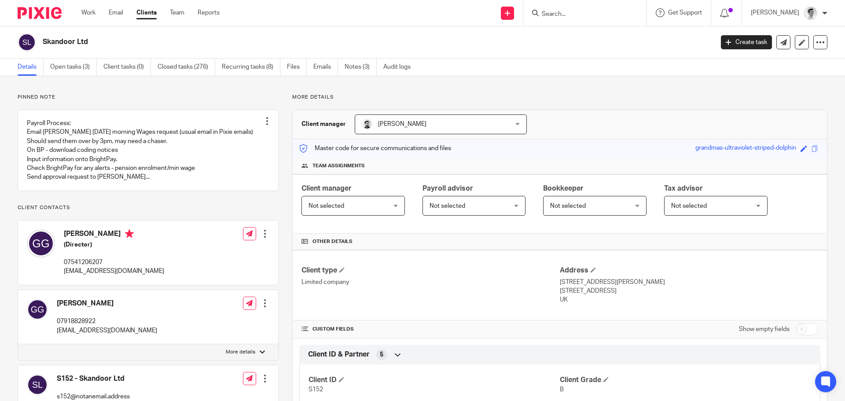
drag, startPoint x: 110, startPoint y: 42, endPoint x: 55, endPoint y: 41, distance: 55.0
click at [37, 44] on div "Skandoor Ltd" at bounding box center [363, 42] width 690 height 18
copy div "Skandoor Ltd"
click at [561, 18] on input "Search" at bounding box center [580, 15] width 79 height 8
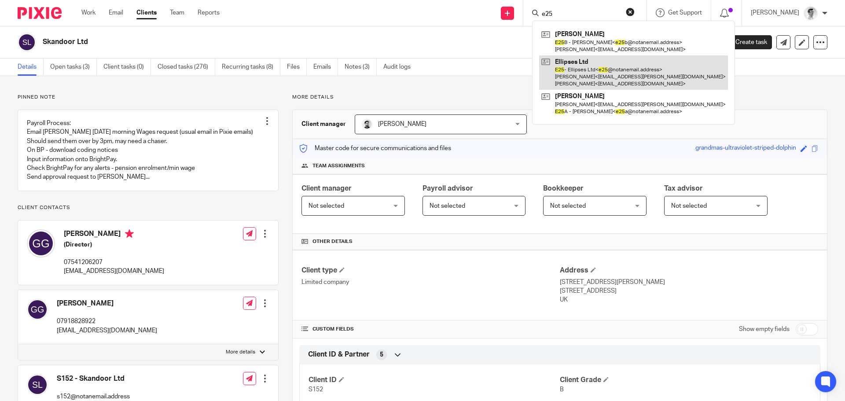
type input "e25"
drag, startPoint x: 601, startPoint y: 65, endPoint x: 590, endPoint y: 64, distance: 11.5
click at [601, 65] on link at bounding box center [633, 72] width 189 height 35
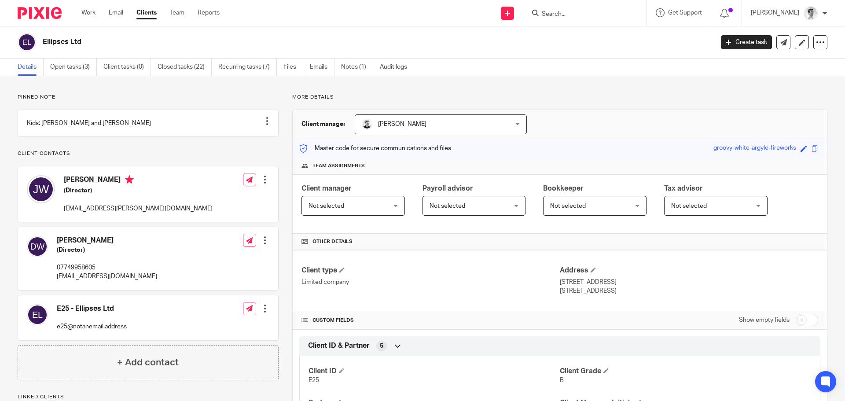
drag, startPoint x: 96, startPoint y: 51, endPoint x: 42, endPoint y: 47, distance: 54.7
click at [42, 47] on div "Ellipses Ltd" at bounding box center [363, 42] width 690 height 18
copy h2 "Ellipses Ltd"
click at [620, 18] on input "Search" at bounding box center [580, 15] width 79 height 8
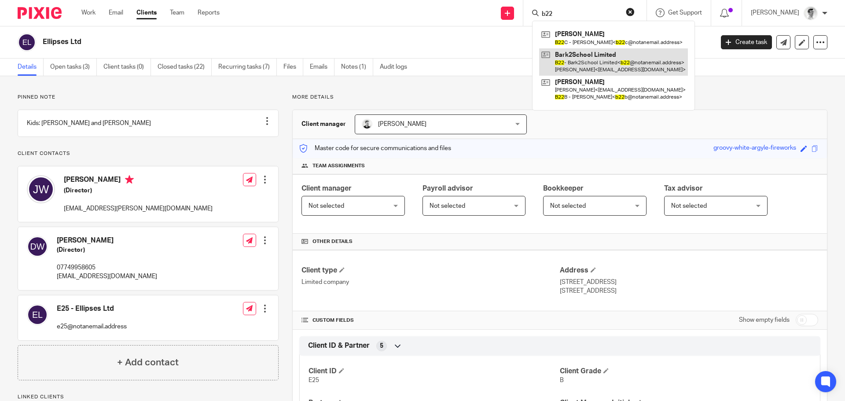
type input "b22"
click at [609, 57] on link at bounding box center [613, 61] width 149 height 27
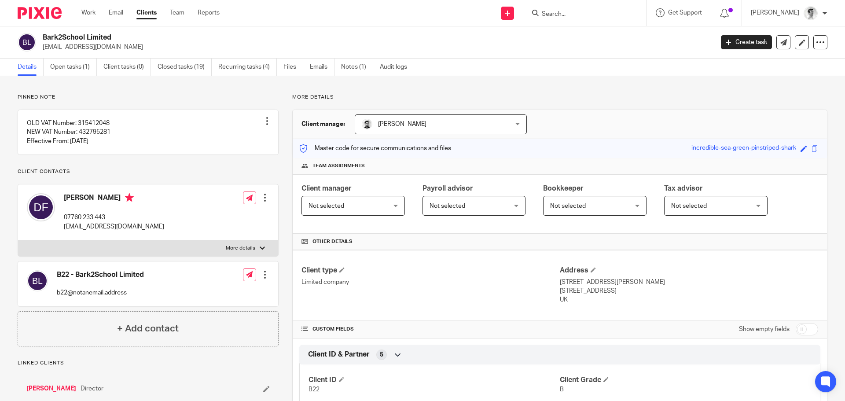
drag, startPoint x: 56, startPoint y: 29, endPoint x: 40, endPoint y: 32, distance: 16.1
click at [40, 32] on div "Bark2School Limited enquiries@bark2school.co.uk Create task Update from Compani…" at bounding box center [422, 42] width 845 height 32
copy h2 "Bark2School Limited"
click at [598, 13] on input "Search" at bounding box center [580, 15] width 79 height 8
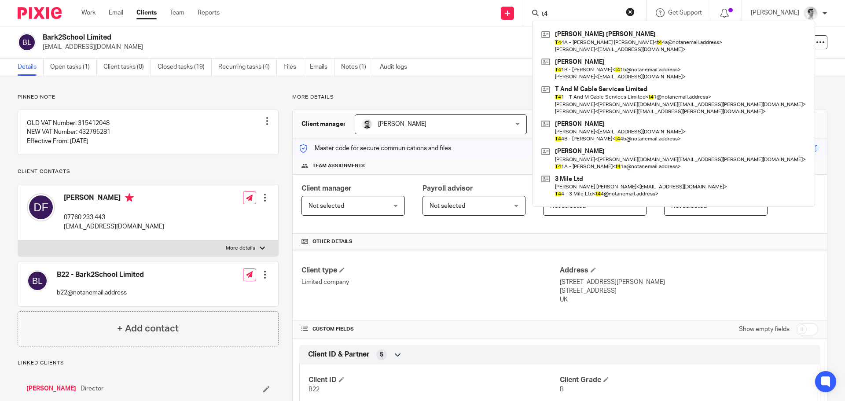
type input "t"
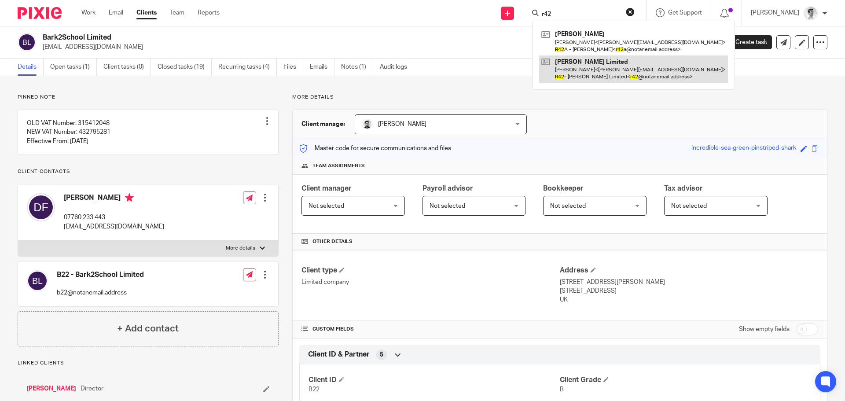
type input "r42"
click at [608, 76] on link at bounding box center [633, 68] width 189 height 27
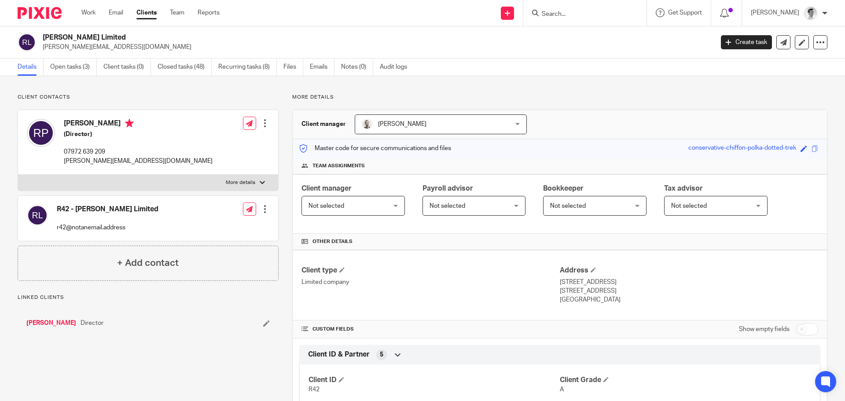
drag, startPoint x: 127, startPoint y: 39, endPoint x: 37, endPoint y: 38, distance: 90.2
click at [37, 38] on div "Rachel Poultney Limited rachel.poultney@hotmail.com" at bounding box center [363, 42] width 690 height 18
copy div "Rachel Poultney Limited"
drag, startPoint x: 113, startPoint y: 44, endPoint x: 127, endPoint y: 37, distance: 16.0
click at [113, 44] on p "rachel.poultney@hotmail.com" at bounding box center [375, 47] width 665 height 9
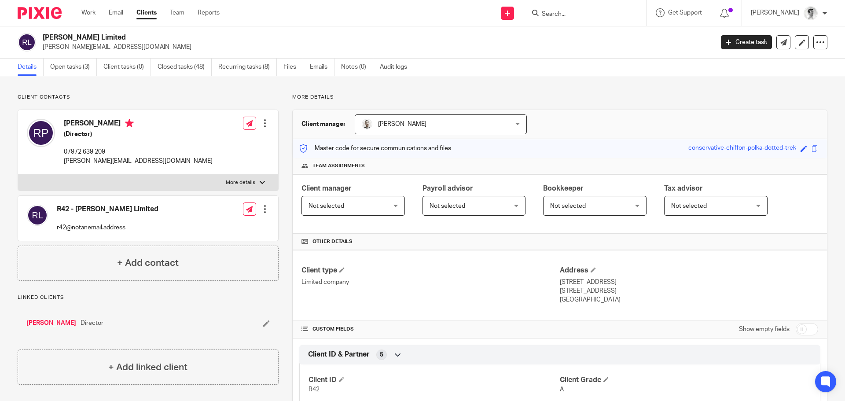
drag, startPoint x: 136, startPoint y: 39, endPoint x: 42, endPoint y: 37, distance: 94.2
click at [42, 37] on div "Rachel Poultney Limited rachel.poultney@hotmail.com" at bounding box center [363, 42] width 690 height 18
copy h2 "Rachel Poultney Limited"
click at [572, 18] on input "Search" at bounding box center [580, 15] width 79 height 8
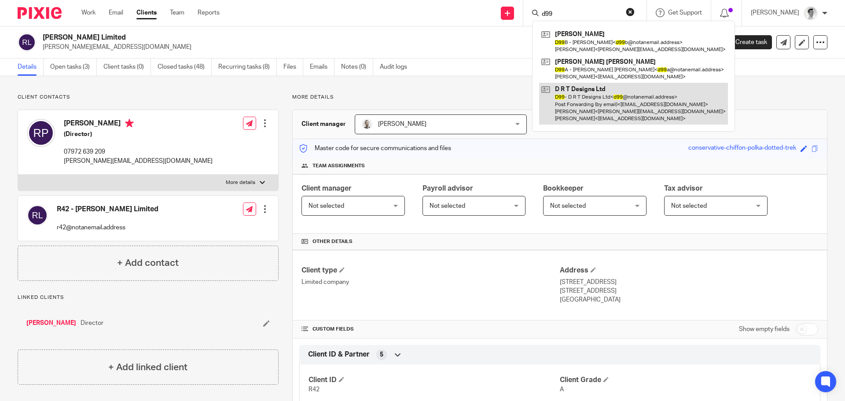
type input "d99"
drag, startPoint x: 600, startPoint y: 101, endPoint x: 592, endPoint y: 100, distance: 8.4
click at [600, 101] on link at bounding box center [633, 104] width 189 height 42
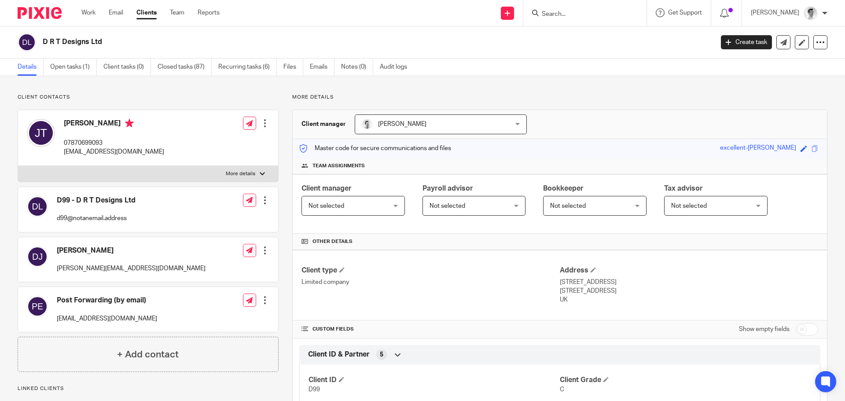
click at [37, 46] on div "D R T Designs Ltd" at bounding box center [363, 42] width 690 height 18
